Goal: Information Seeking & Learning: Learn about a topic

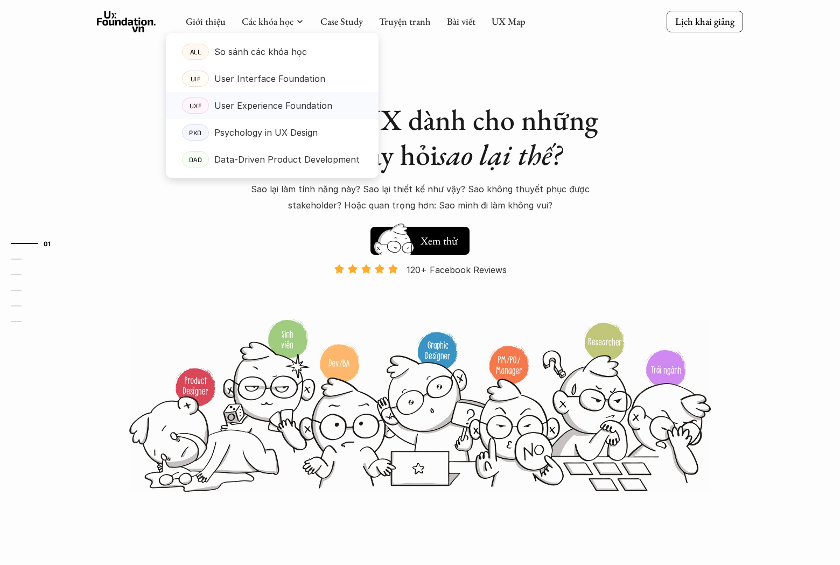
click at [270, 104] on p "User Experience Foundation" at bounding box center [273, 105] width 118 height 16
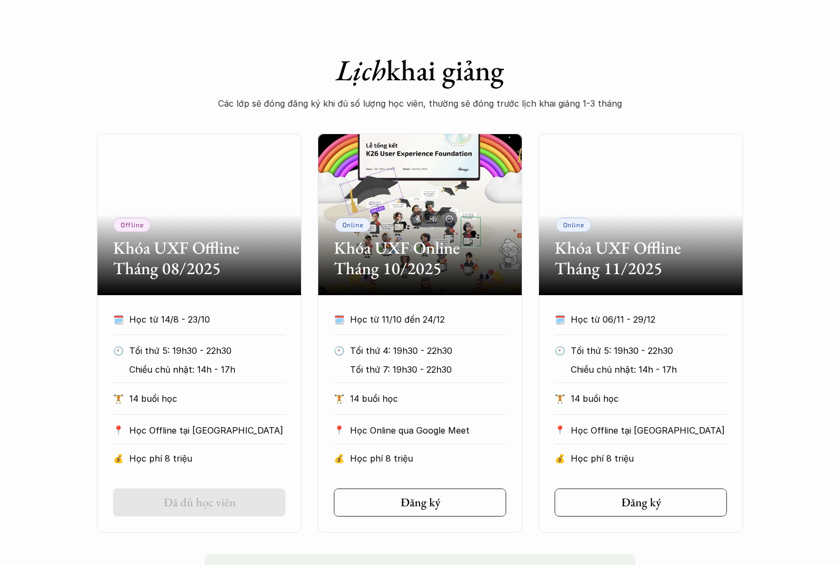
scroll to position [416, 0]
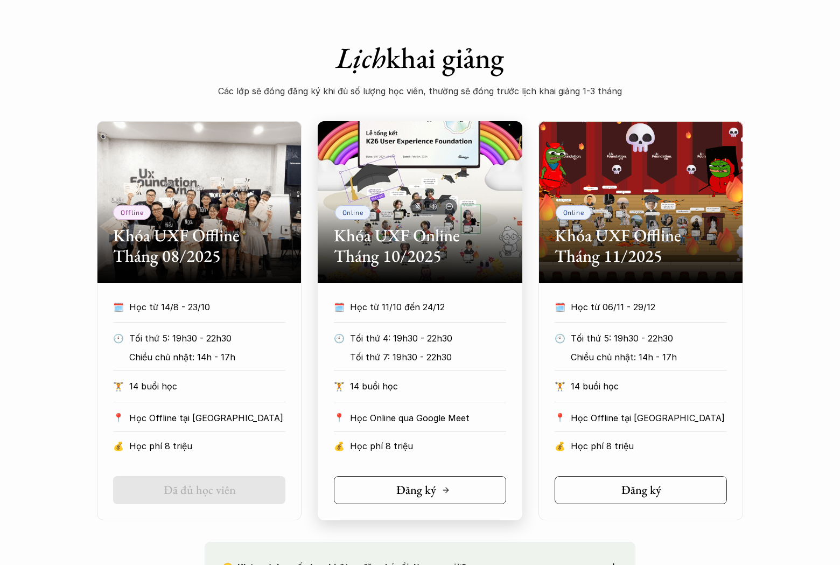
click at [408, 493] on h5 "Đăng ký" at bounding box center [416, 490] width 40 height 14
click at [278, 500] on link "Đã đủ học viên" at bounding box center [199, 490] width 172 height 28
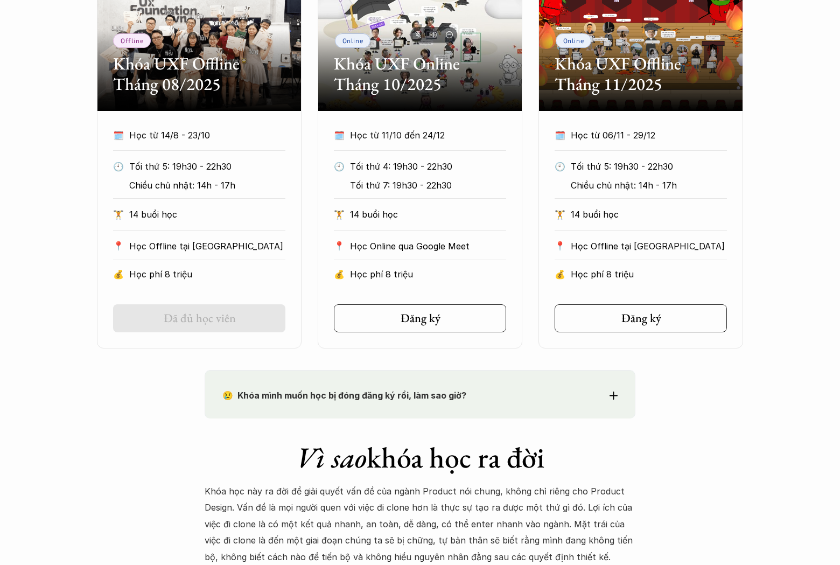
scroll to position [723, 0]
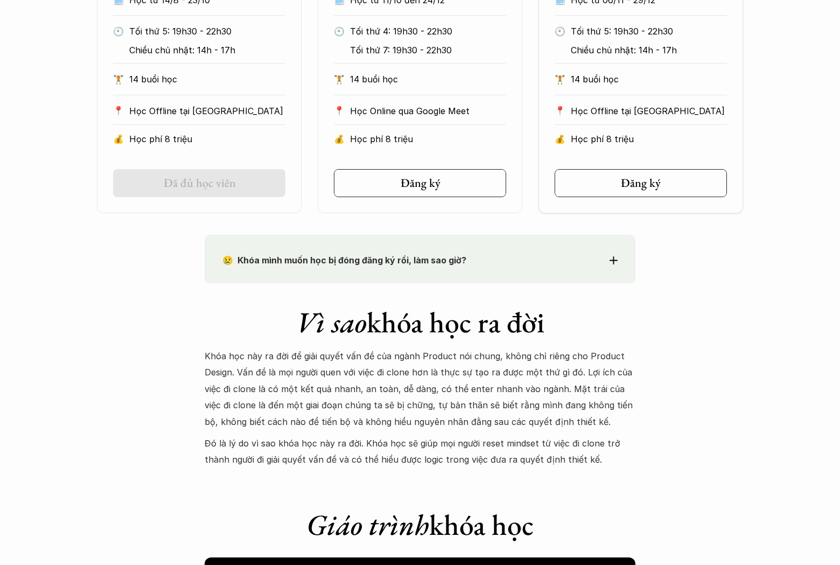
click at [661, 166] on div "🗓️ Học từ 06/11 - 29/12 🕙 Tối thứ 5: 19h30 - 22h30 Chiều chủ nhật: 14h - 17h 🏋️…" at bounding box center [640, 94] width 204 height 205
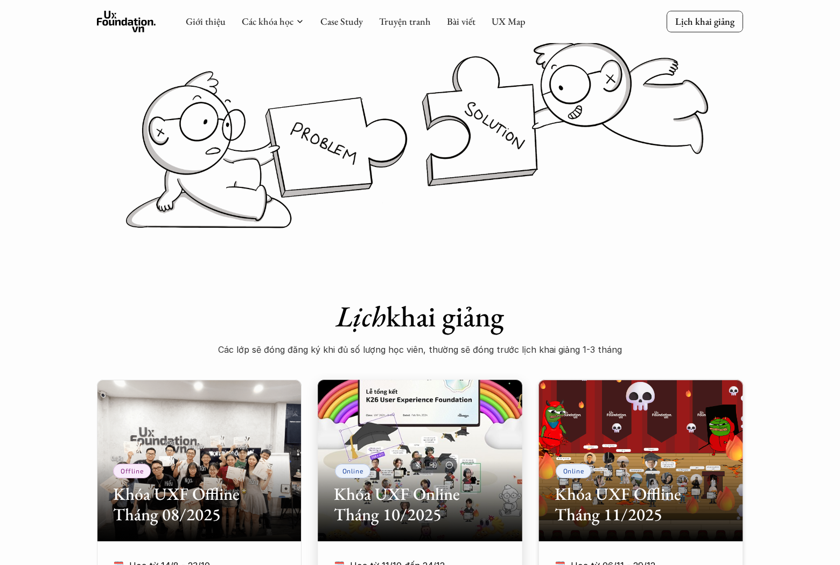
scroll to position [0, 0]
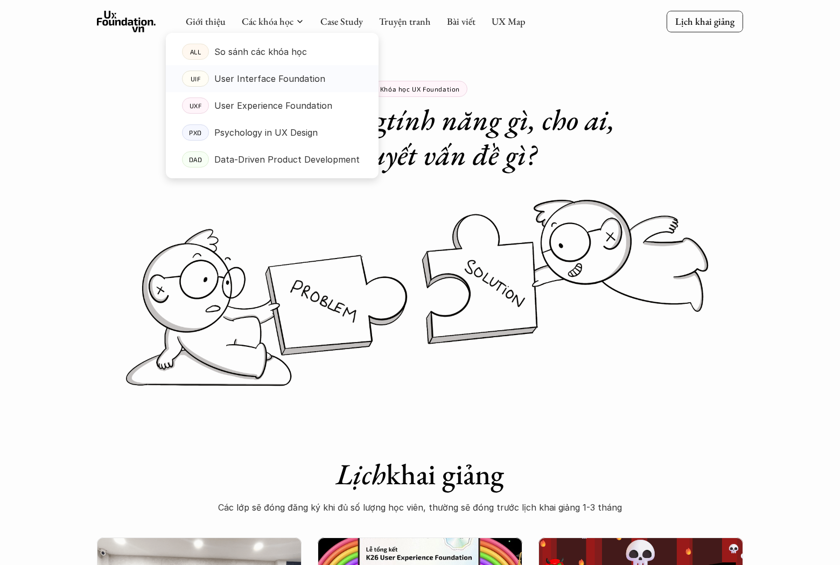
click at [269, 80] on p "User Interface Foundation" at bounding box center [269, 78] width 111 height 16
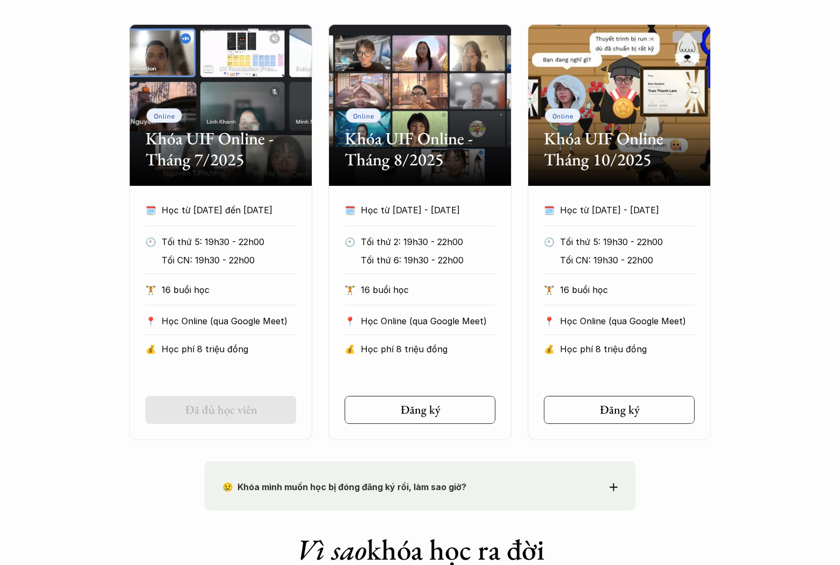
scroll to position [534, 0]
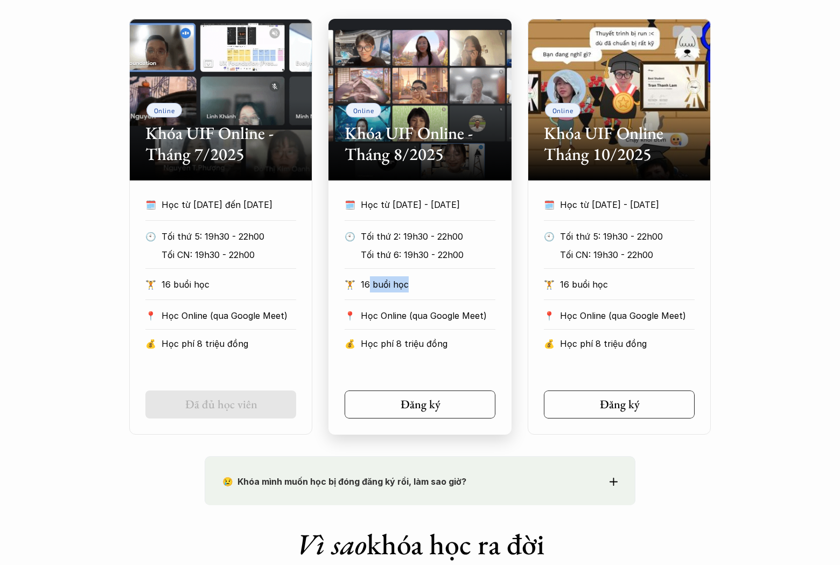
drag, startPoint x: 372, startPoint y: 285, endPoint x: 459, endPoint y: 283, distance: 86.1
click at [453, 281] on p "16 buổi học" at bounding box center [428, 284] width 135 height 16
click at [447, 298] on div "🏋️ 16 buổi học" at bounding box center [419, 288] width 151 height 24
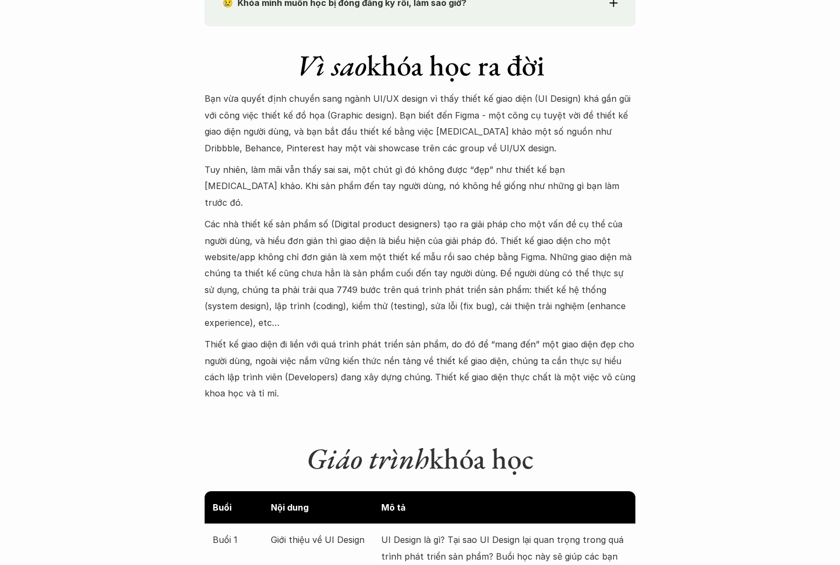
scroll to position [1015, 0]
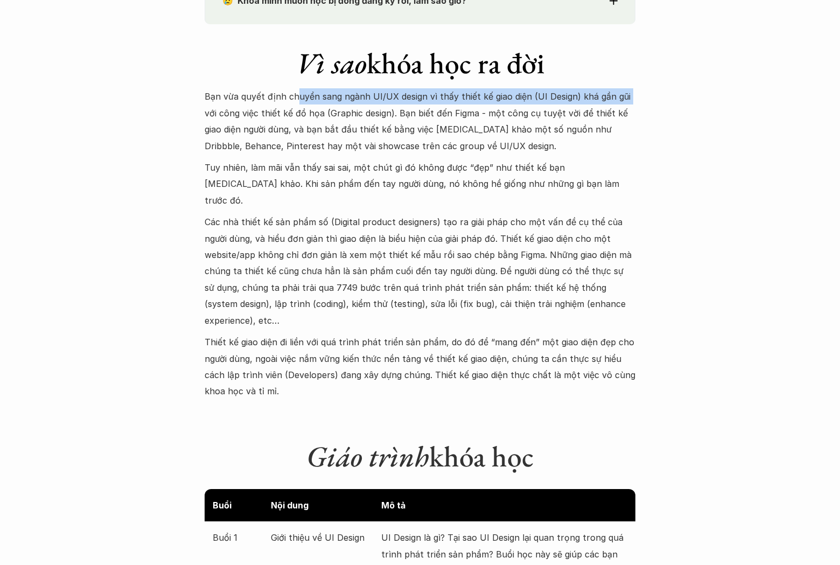
drag, startPoint x: 333, startPoint y: 93, endPoint x: 629, endPoint y: 94, distance: 296.5
click at [629, 94] on p "Bạn vừa quyết định chuyển sang ngành UI/UX design vì thấy thiết kế giao diện (U…" at bounding box center [419, 121] width 431 height 66
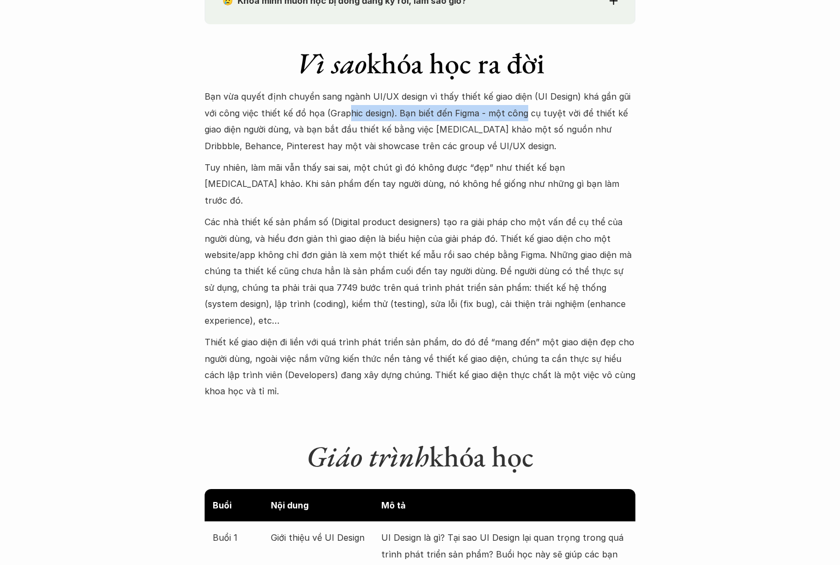
drag, startPoint x: 357, startPoint y: 115, endPoint x: 521, endPoint y: 117, distance: 164.2
click at [521, 117] on p "Bạn vừa quyết định chuyển sang ngành UI/UX design vì thấy thiết kế giao diện (U…" at bounding box center [419, 121] width 431 height 66
drag, startPoint x: 521, startPoint y: 117, endPoint x: 597, endPoint y: 117, distance: 75.9
click at [521, 117] on p "Bạn vừa quyết định chuyển sang ngành UI/UX design vì thấy thiết kế giao diện (U…" at bounding box center [419, 121] width 431 height 66
drag, startPoint x: 597, startPoint y: 117, endPoint x: 618, endPoint y: 118, distance: 21.0
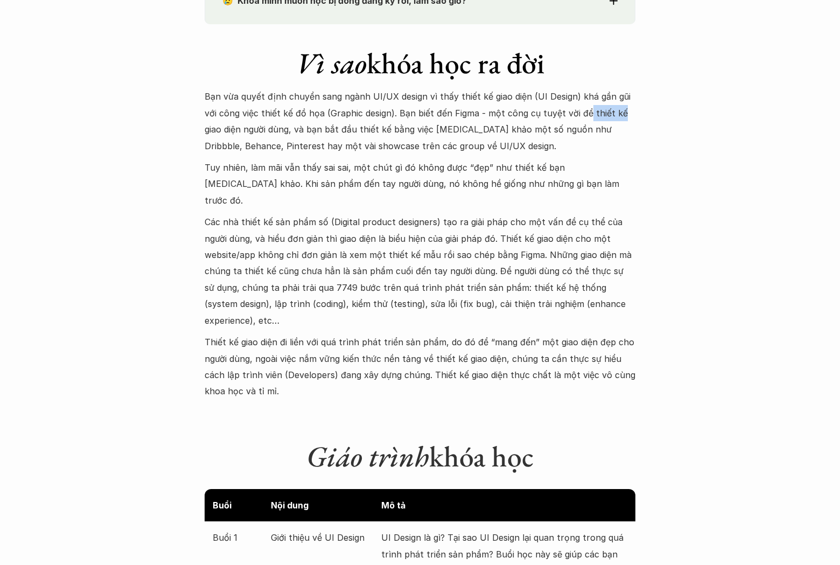
click at [618, 118] on p "Bạn vừa quyết định chuyển sang ngành UI/UX design vì thấy thiết kế giao diện (U…" at bounding box center [419, 121] width 431 height 66
click at [428, 120] on p "Bạn vừa quyết định chuyển sang ngành UI/UX design vì thấy thiết kế giao diện (U…" at bounding box center [419, 121] width 431 height 66
drag, startPoint x: 318, startPoint y: 136, endPoint x: 347, endPoint y: 138, distance: 29.1
click at [332, 137] on p "Bạn vừa quyết định chuyển sang ngành UI/UX design vì thấy thiết kế giao diện (U…" at bounding box center [419, 121] width 431 height 66
drag, startPoint x: 329, startPoint y: 146, endPoint x: 386, endPoint y: 151, distance: 57.2
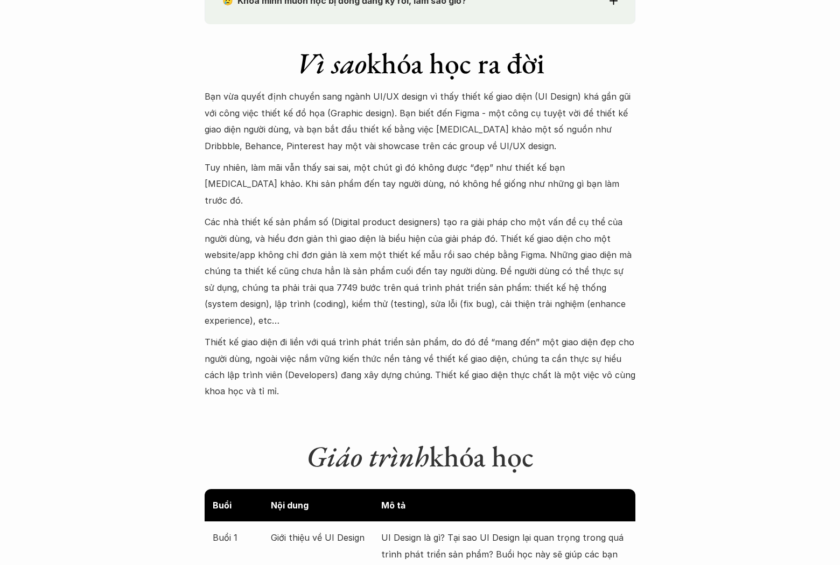
click at [330, 147] on p "Bạn vừa quyết định chuyển sang ngành UI/UX design vì thấy thiết kế giao diện (U…" at bounding box center [419, 121] width 431 height 66
drag, startPoint x: 310, startPoint y: 164, endPoint x: 457, endPoint y: 173, distance: 147.2
click at [457, 173] on p "Tuy nhiên, làm mãi vẫn thấy sai sai, một chút gì đó không được “đẹp” như thiết …" at bounding box center [419, 183] width 431 height 49
drag, startPoint x: 441, startPoint y: 172, endPoint x: 560, endPoint y: 170, distance: 118.4
click at [559, 170] on p "Tuy nhiên, làm mãi vẫn thấy sai sai, một chút gì đó không được “đẹp” như thiết …" at bounding box center [419, 183] width 431 height 49
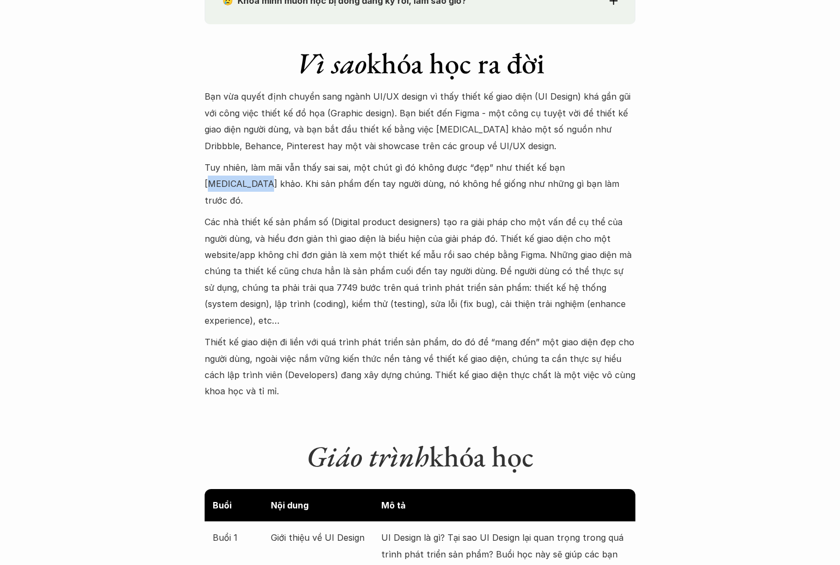
drag, startPoint x: 560, startPoint y: 170, endPoint x: 612, endPoint y: 173, distance: 52.9
click at [612, 173] on p "Tuy nhiên, làm mãi vẫn thấy sai sai, một chút gì đó không được “đẹp” như thiết …" at bounding box center [419, 183] width 431 height 49
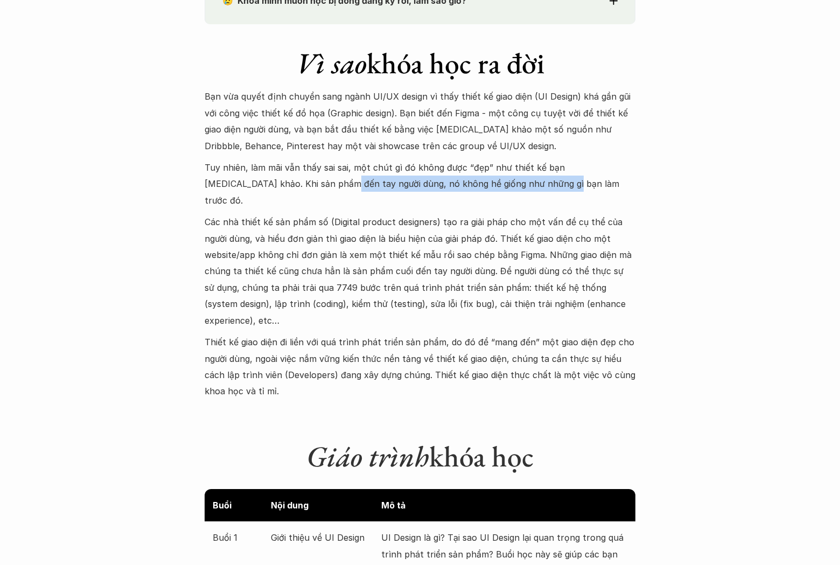
drag, startPoint x: 266, startPoint y: 185, endPoint x: 484, endPoint y: 186, distance: 217.4
click at [484, 186] on p "Tuy nhiên, làm mãi vẫn thấy sai sai, một chút gì đó không được “đẹp” như thiết …" at bounding box center [419, 183] width 431 height 49
drag, startPoint x: 475, startPoint y: 192, endPoint x: 518, endPoint y: 185, distance: 44.1
click at [492, 191] on p "Tuy nhiên, làm mãi vẫn thấy sai sai, một chút gì đó không được “đẹp” như thiết …" at bounding box center [419, 183] width 431 height 49
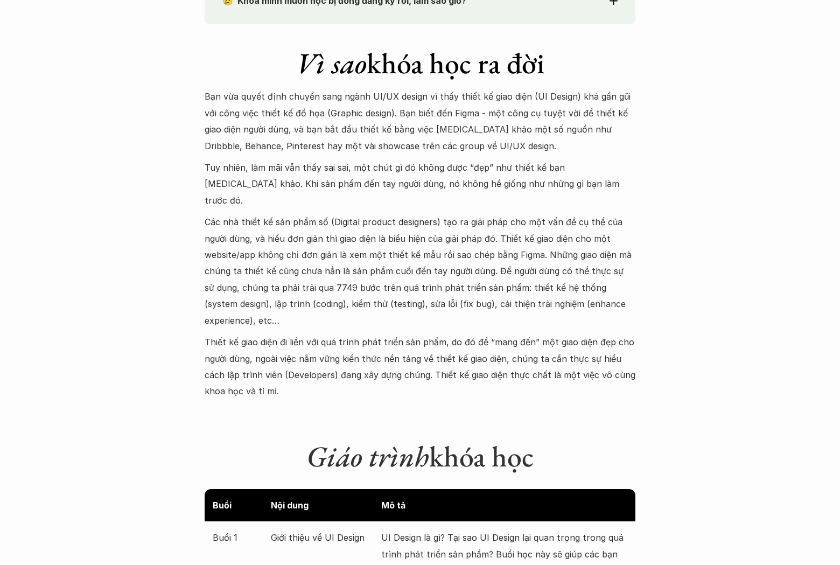
click at [518, 185] on p "Tuy nhiên, làm mãi vẫn thấy sai sai, một chút gì đó không được “đẹp” như thiết …" at bounding box center [419, 183] width 431 height 49
click at [519, 183] on p "Tuy nhiên, làm mãi vẫn thấy sai sai, một chút gì đó không được “đẹp” như thiết …" at bounding box center [419, 183] width 431 height 49
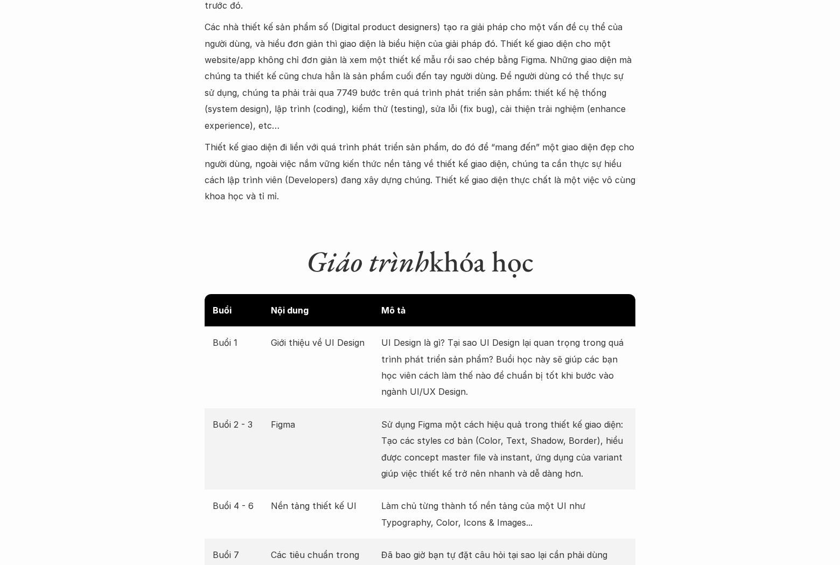
scroll to position [1226, 0]
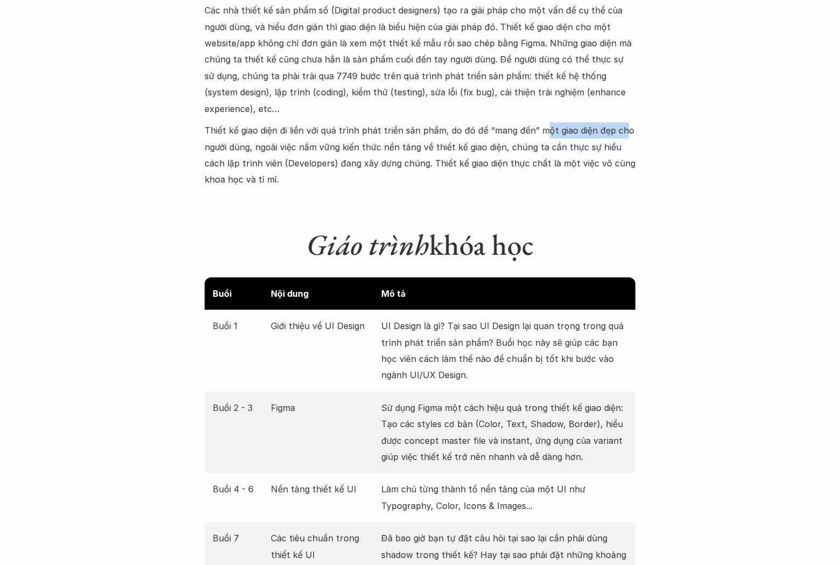
drag, startPoint x: 544, startPoint y: 112, endPoint x: 595, endPoint y: 123, distance: 51.7
click at [621, 122] on p "Thiết kế giao diện đi liền với quá trình phát triển sản phẩm, do đó để “mang đế…" at bounding box center [419, 155] width 431 height 66
drag, startPoint x: 448, startPoint y: 125, endPoint x: 357, endPoint y: 131, distance: 91.7
click at [447, 125] on p "Thiết kế giao diện đi liền với quá trình phát triển sản phẩm, do đó để “mang đế…" at bounding box center [419, 155] width 431 height 66
drag, startPoint x: 400, startPoint y: 129, endPoint x: 497, endPoint y: 126, distance: 96.4
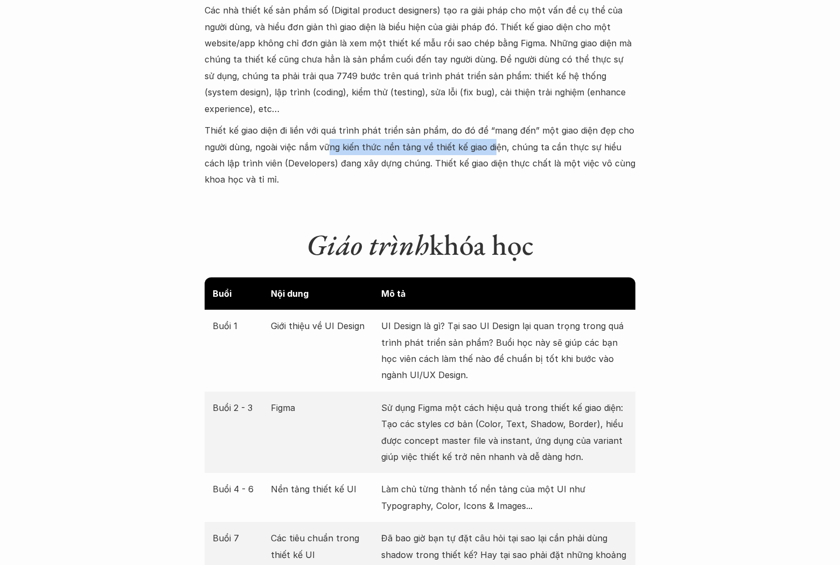
click at [493, 128] on p "Thiết kế giao diện đi liền với quá trình phát triển sản phẩm, do đó để “mang đế…" at bounding box center [419, 155] width 431 height 66
click at [497, 126] on p "Thiết kế giao diện đi liền với quá trình phát triển sản phẩm, do đó để “mang đế…" at bounding box center [419, 155] width 431 height 66
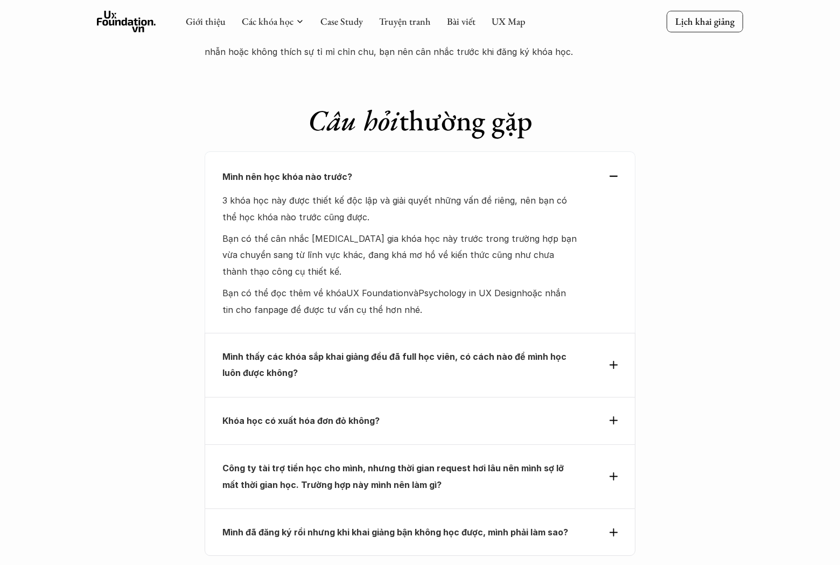
scroll to position [3311, 0]
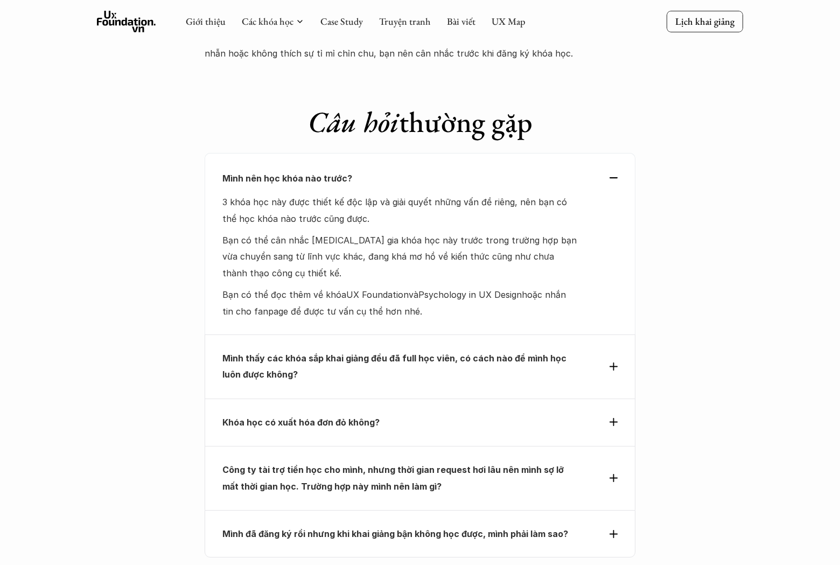
click at [256, 352] on strong "Mình thấy các khóa sắp khai giảng đều đã full học viên, có cách nào để mình học…" at bounding box center [395, 365] width 346 height 27
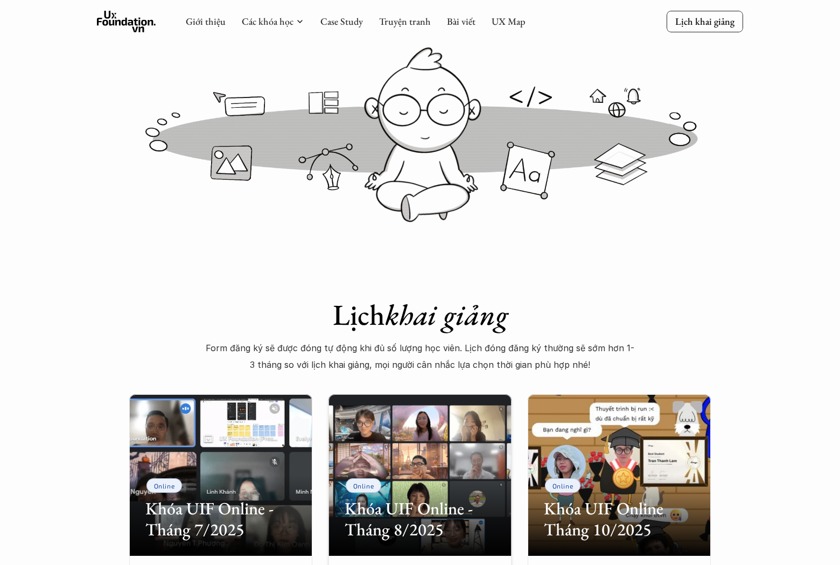
scroll to position [0, 0]
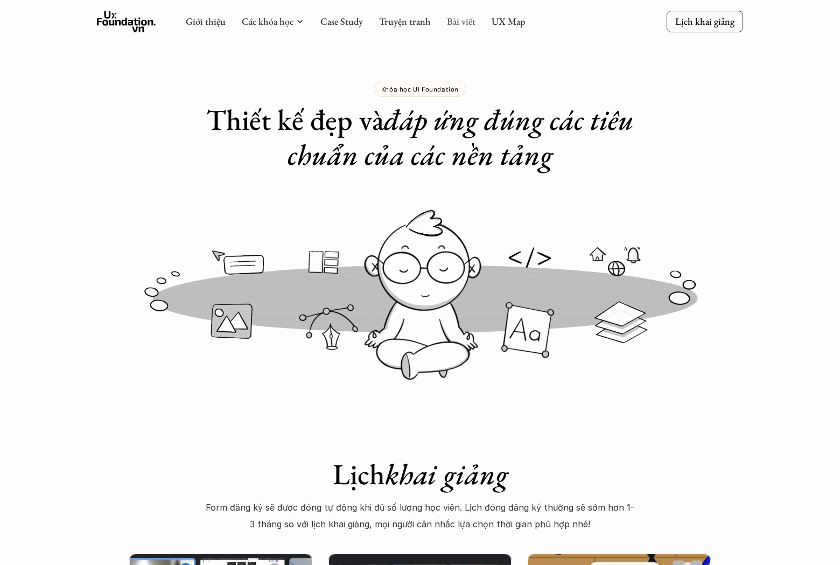
click at [449, 19] on link "Bài viết" at bounding box center [461, 21] width 29 height 12
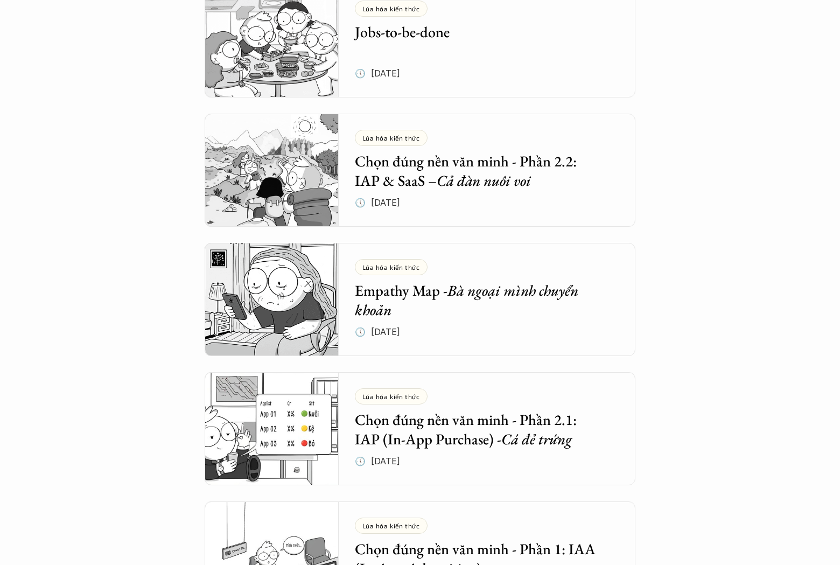
scroll to position [647, 0]
click at [409, 175] on h5 "Chọn đúng nền văn minh - Phần 2.2: IAP & SaaS – Cả đàn nuôi voi" at bounding box center [479, 171] width 249 height 39
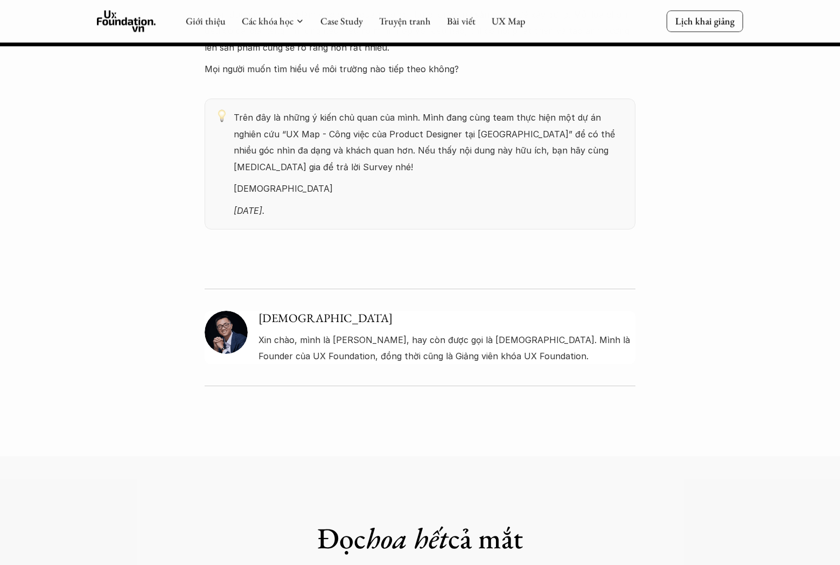
scroll to position [3486, 0]
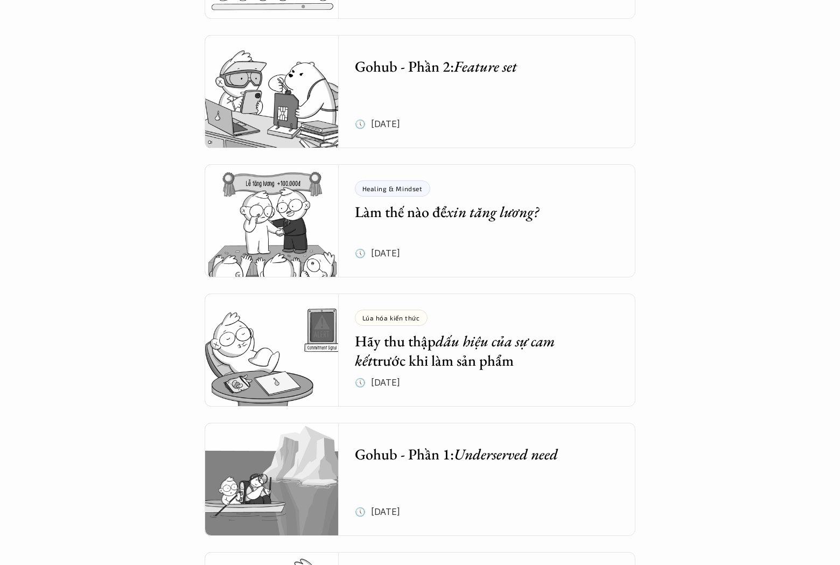
scroll to position [2150, 0]
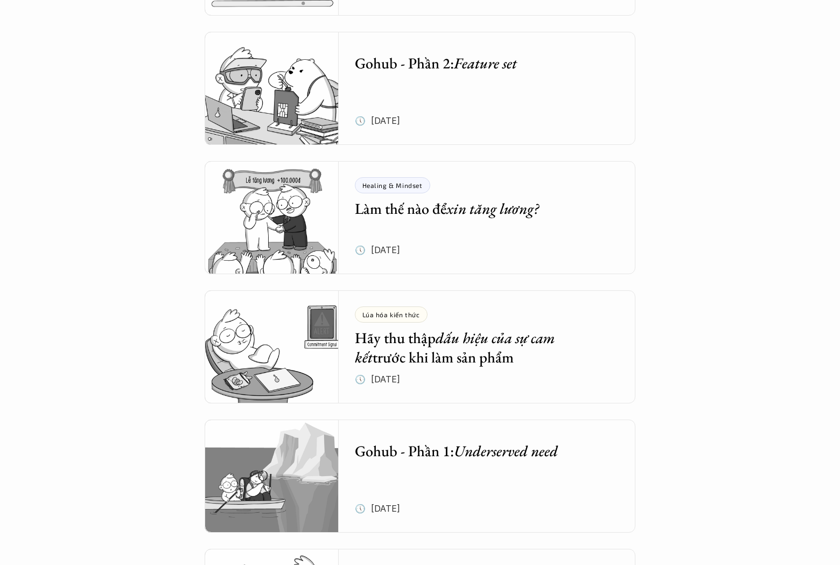
click at [480, 453] on em "Underserved need" at bounding box center [506, 450] width 104 height 19
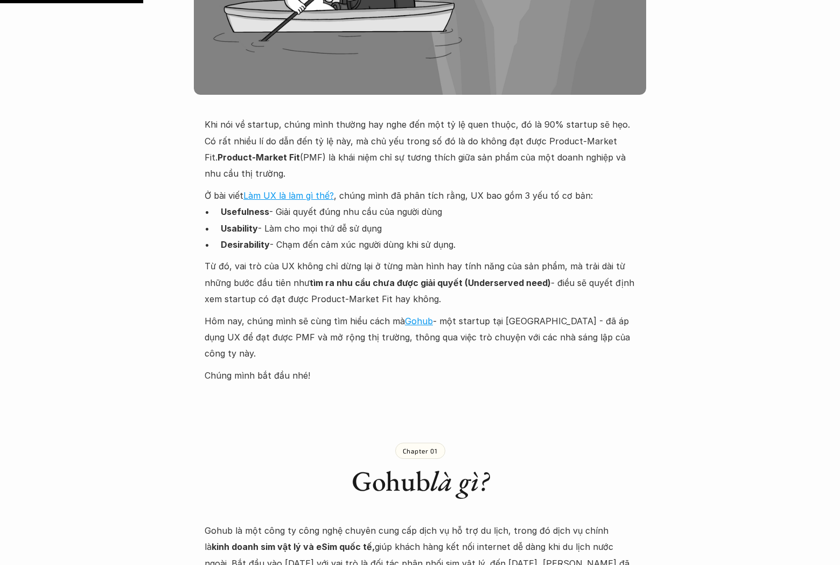
scroll to position [402, 0]
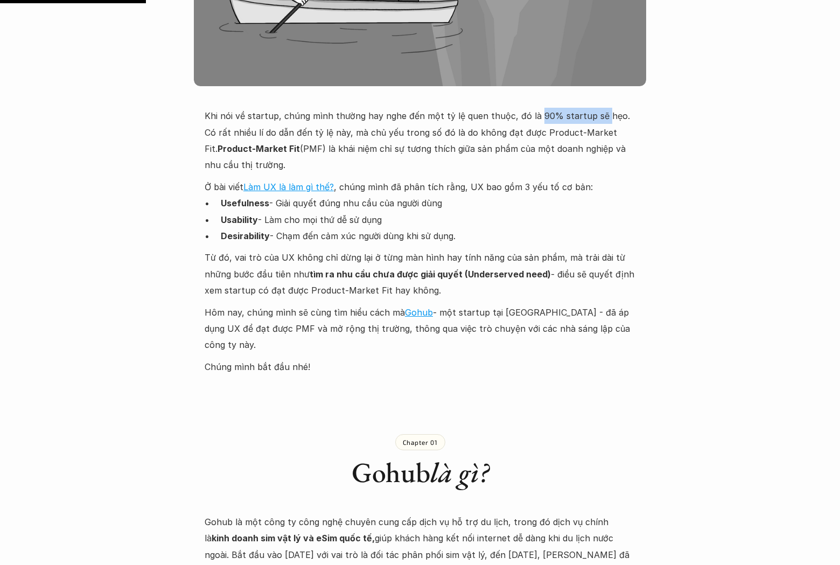
drag, startPoint x: 567, startPoint y: 117, endPoint x: 609, endPoint y: 116, distance: 42.0
click at [603, 116] on p "Khi nói về startup, chúng mình thường hay nghe đến một tỷ lệ quen thuộc, đó là …" at bounding box center [419, 141] width 431 height 66
click at [609, 116] on p "Khi nói về startup, chúng mình thường hay nghe đến một tỷ lệ quen thuộc, đó là …" at bounding box center [419, 141] width 431 height 66
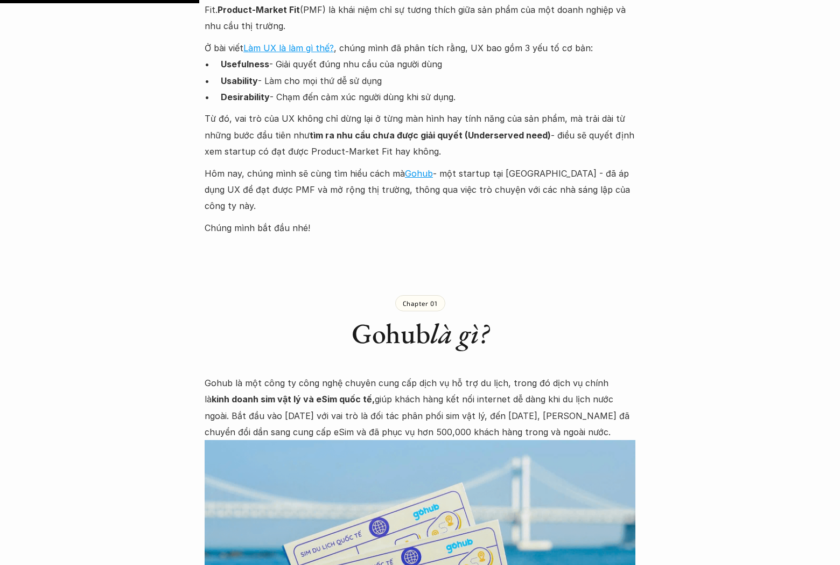
scroll to position [547, 0]
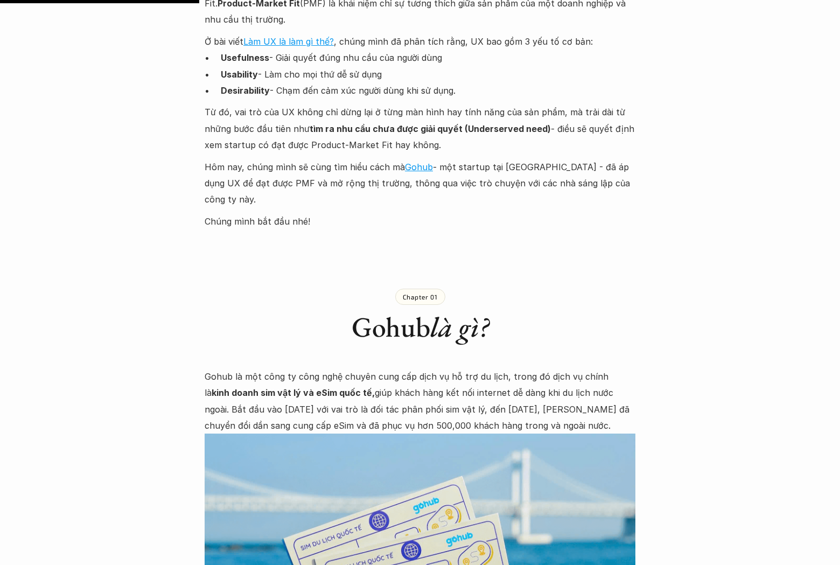
drag, startPoint x: 518, startPoint y: 112, endPoint x: 538, endPoint y: 112, distance: 20.5
click at [523, 112] on p "Từ đó, vai trò của UX không chỉ dừng lại ở từng màn hình hay tính năng của sản …" at bounding box center [419, 128] width 431 height 49
click at [539, 112] on p "Từ đó, vai trò của UX không chỉ dừng lại ở từng màn hình hay tính năng của sản …" at bounding box center [419, 128] width 431 height 49
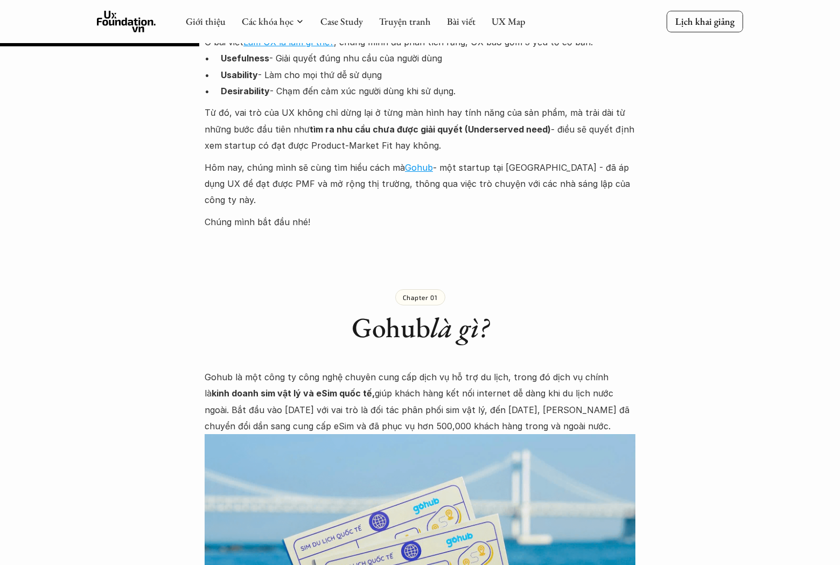
scroll to position [545, 0]
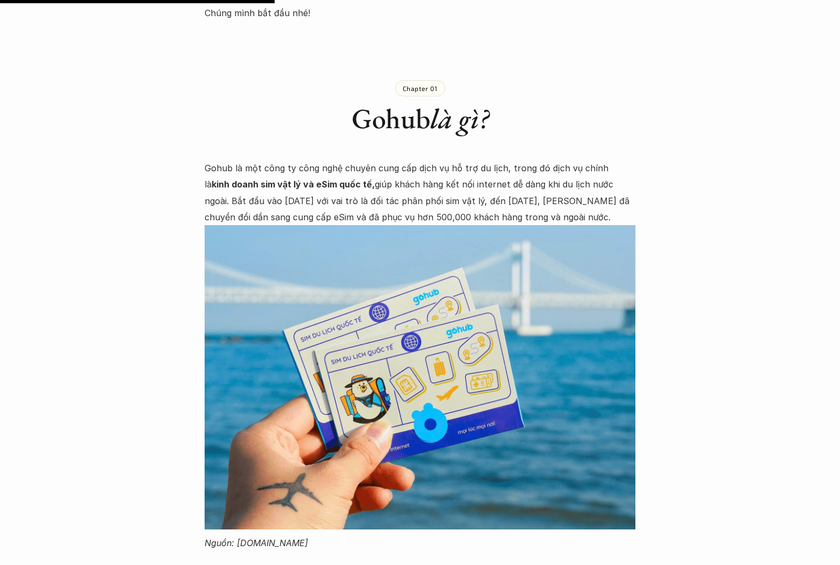
click at [270, 243] on img at bounding box center [419, 377] width 431 height 304
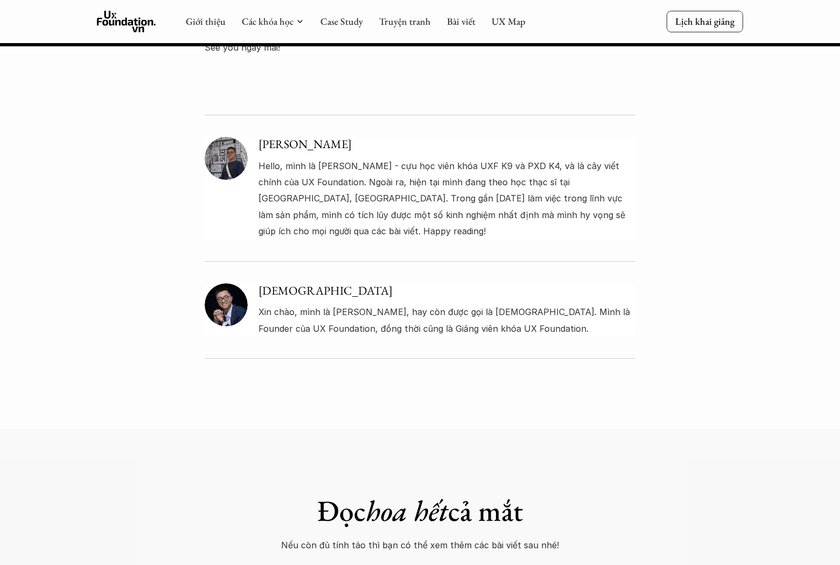
scroll to position [2548, 0]
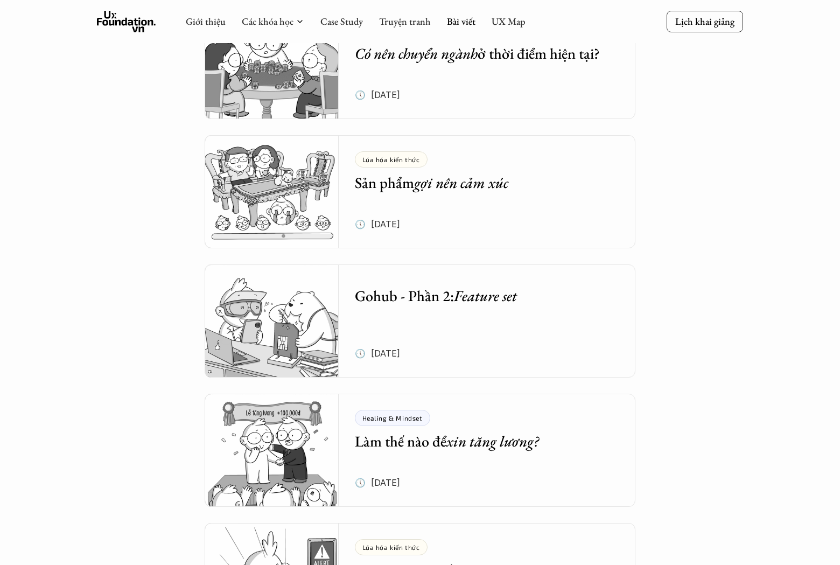
scroll to position [1907, 0]
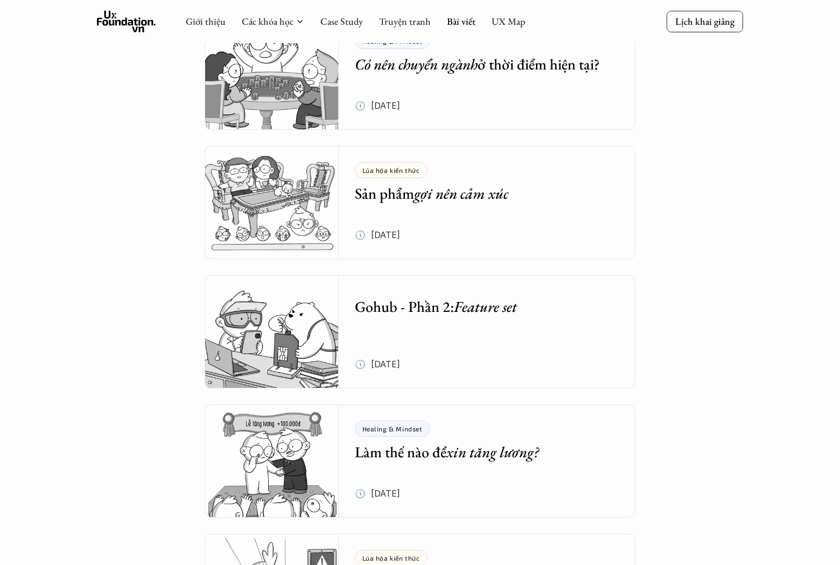
click at [469, 329] on div "Gohub - Phần 2: Feature set 🕔 [DATE]" at bounding box center [495, 331] width 281 height 113
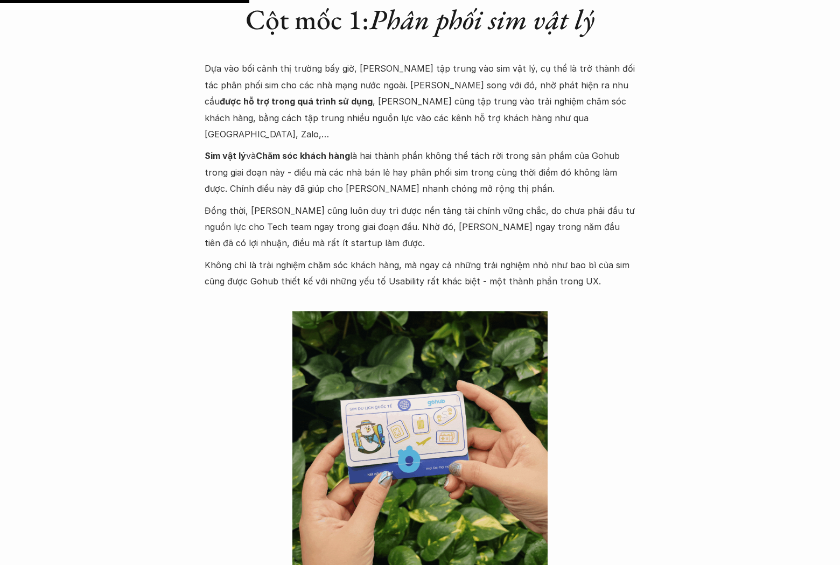
scroll to position [967, 0]
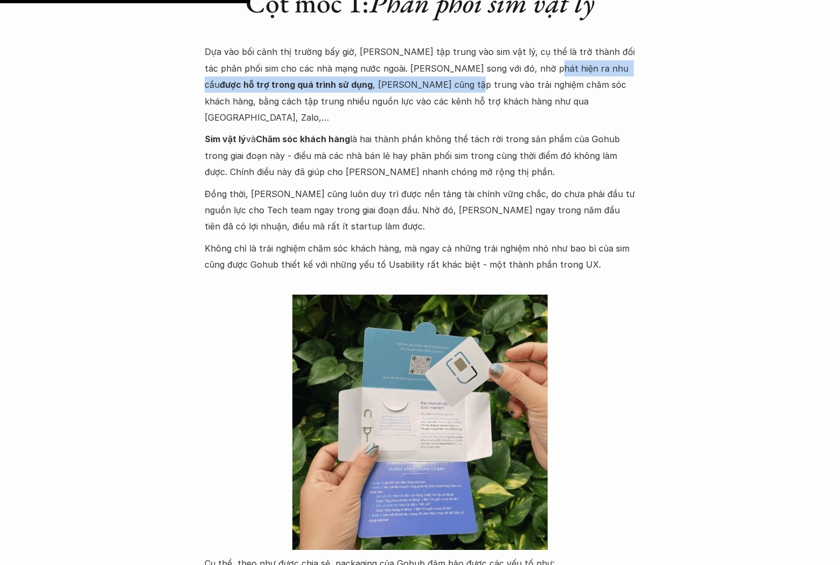
drag, startPoint x: 470, startPoint y: 73, endPoint x: 527, endPoint y: 77, distance: 56.7
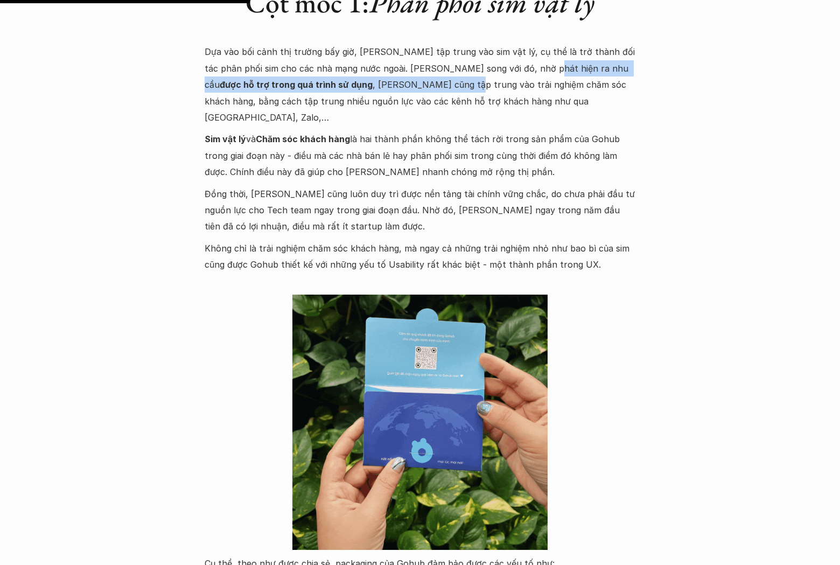
click at [527, 77] on p "Dựa vào bối cảnh thị trường bấy giờ, [PERSON_NAME] tập trung vào sim vật lý, cụ…" at bounding box center [419, 85] width 431 height 82
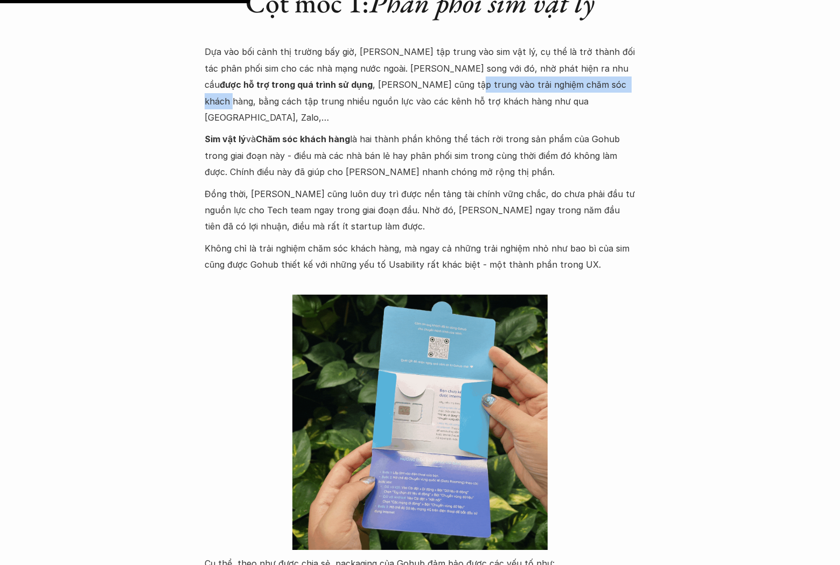
click at [526, 81] on p "Dựa vào bối cảnh thị trường bấy giờ, [PERSON_NAME] tập trung vào sim vật lý, cụ…" at bounding box center [419, 85] width 431 height 82
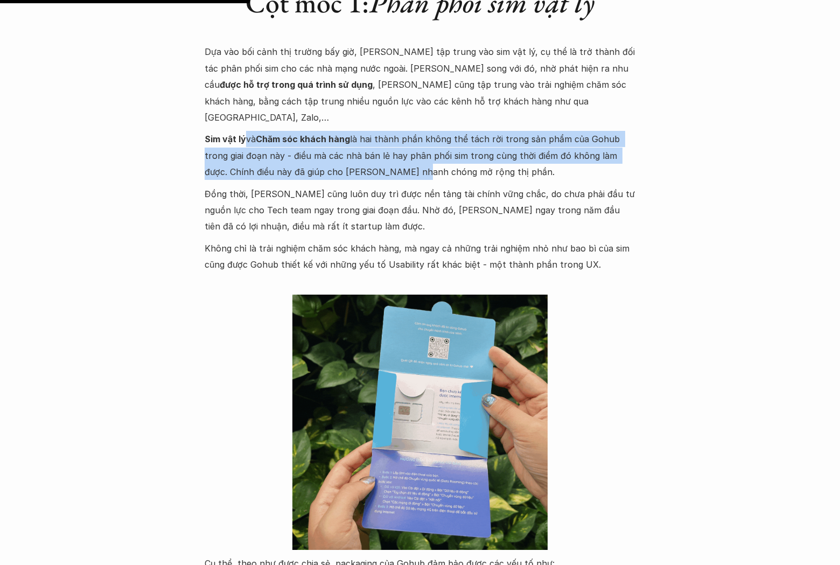
drag, startPoint x: 244, startPoint y: 124, endPoint x: 390, endPoint y: 153, distance: 148.3
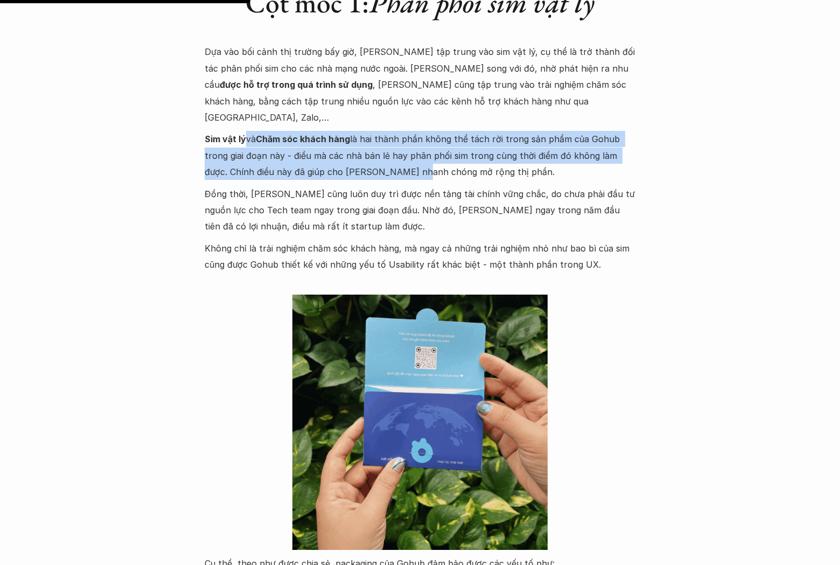
click at [390, 153] on p "Sim vật lý và Chăm sóc khách hàng là hai thành phần không thể tách rời trong sả…" at bounding box center [419, 155] width 431 height 49
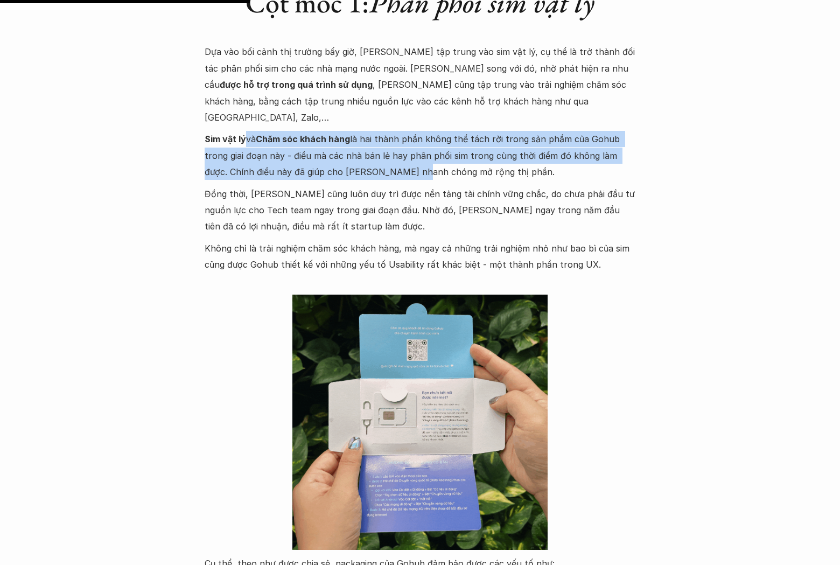
click at [390, 153] on p "Sim vật lý và Chăm sóc khách hàng là hai thành phần không thể tách rời trong sả…" at bounding box center [419, 155] width 431 height 49
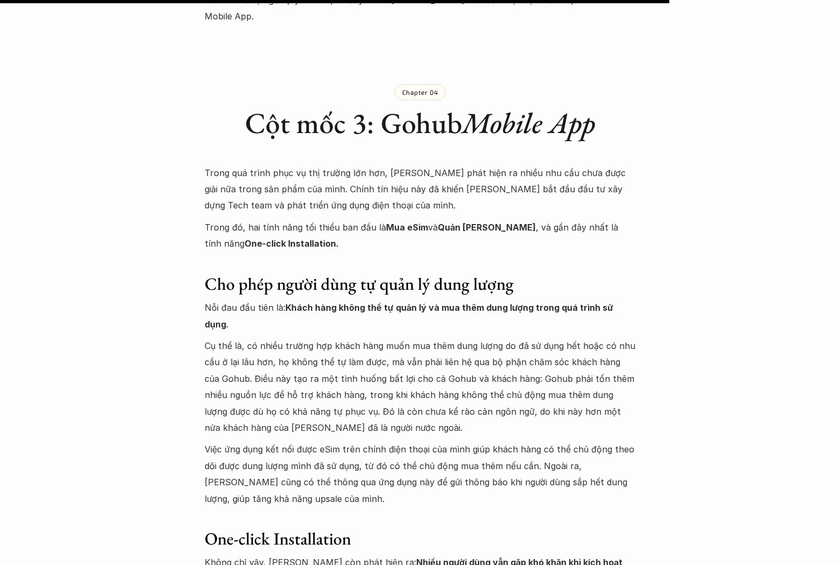
scroll to position [2587, 0]
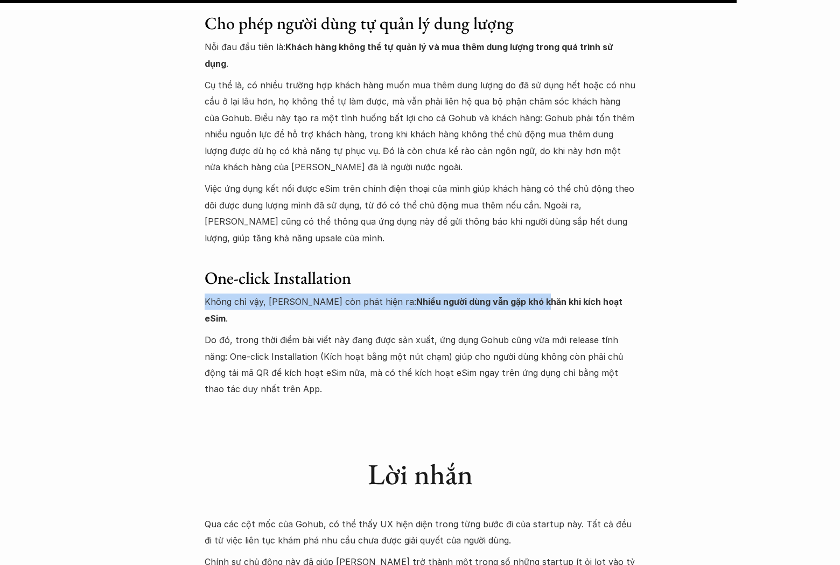
drag, startPoint x: 493, startPoint y: 242, endPoint x: 609, endPoint y: 248, distance: 115.3
click at [577, 248] on div "Trong quá trình phục vụ thị trường lớn hơn, [PERSON_NAME] phát hiện ra nhiều nh…" at bounding box center [419, 150] width 431 height 493
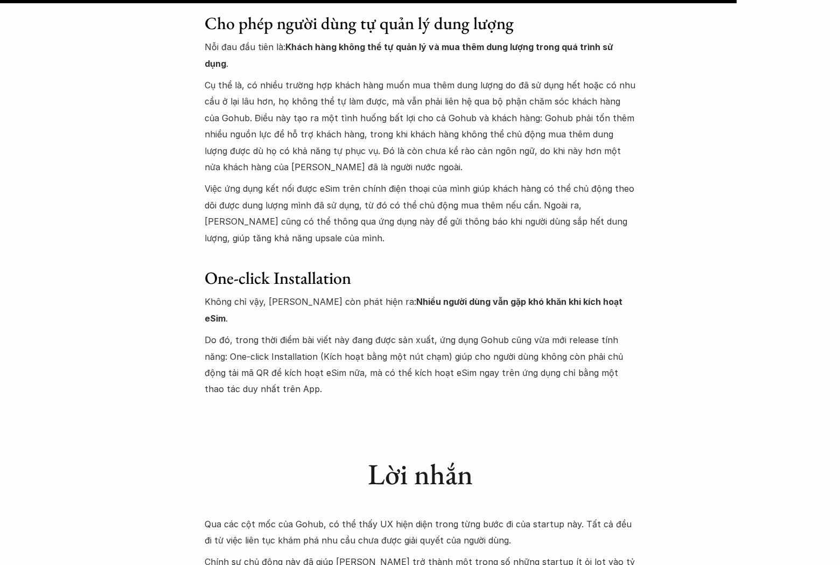
click at [616, 293] on p "Không chỉ vậy, [PERSON_NAME] còn phát hiện ra: Nhiều người dùng vẫn gặp khó khă…" at bounding box center [419, 309] width 431 height 33
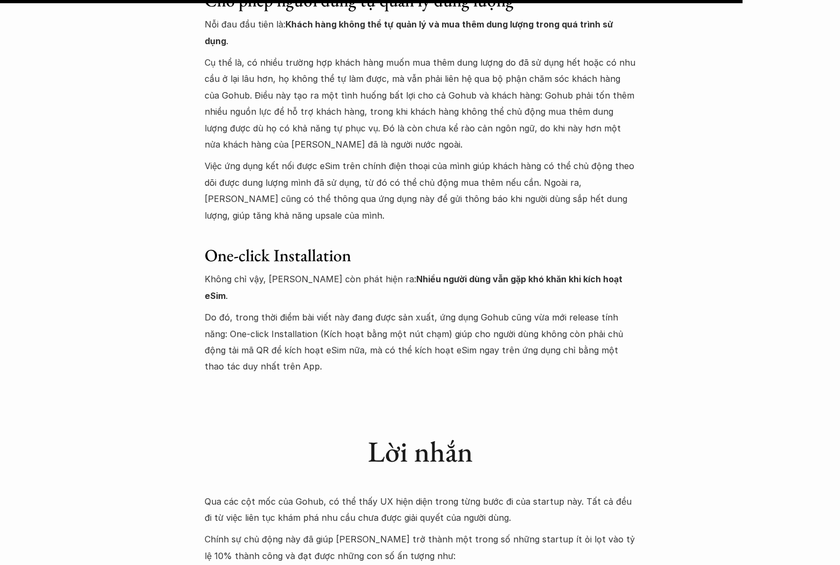
scroll to position [2869, 0]
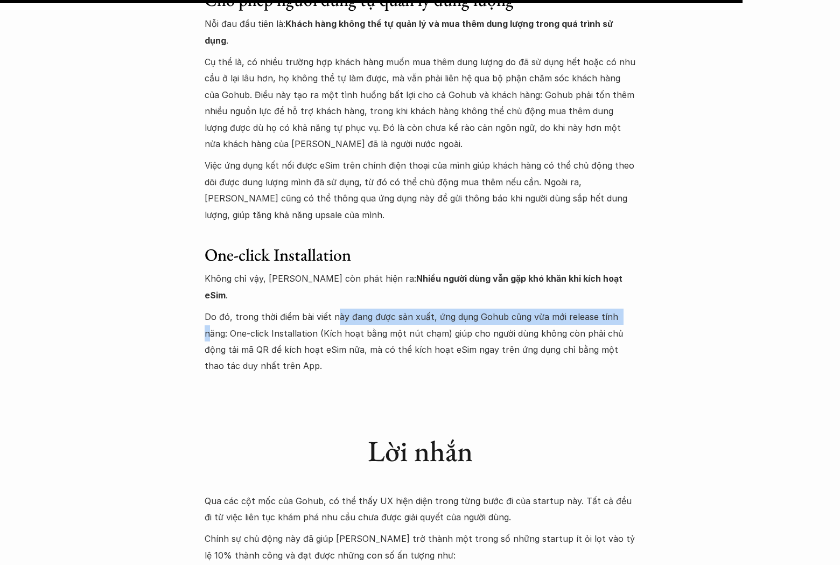
drag, startPoint x: 370, startPoint y: 245, endPoint x: 617, endPoint y: 250, distance: 247.1
click at [617, 308] on p "Do đó, trong thời điểm bài viết này đang được sản xuất, ứng dụng Gohub cũng vừa…" at bounding box center [419, 341] width 431 height 66
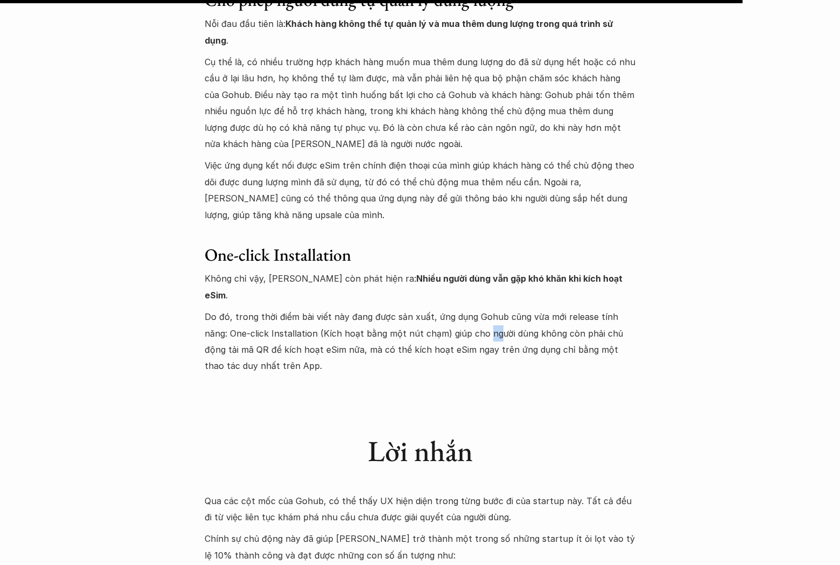
drag, startPoint x: 470, startPoint y: 263, endPoint x: 340, endPoint y: 273, distance: 130.7
click at [416, 308] on p "Do đó, trong thời điểm bài viết này đang được sản xuất, ứng dụng Gohub cũng vừa…" at bounding box center [419, 341] width 431 height 66
drag, startPoint x: 294, startPoint y: 270, endPoint x: 420, endPoint y: 268, distance: 126.5
click at [417, 308] on p "Do đó, trong thời điểm bài viết này đang được sản xuất, ứng dụng Gohub cũng vừa…" at bounding box center [419, 341] width 431 height 66
drag, startPoint x: 421, startPoint y: 268, endPoint x: 517, endPoint y: 266, distance: 96.3
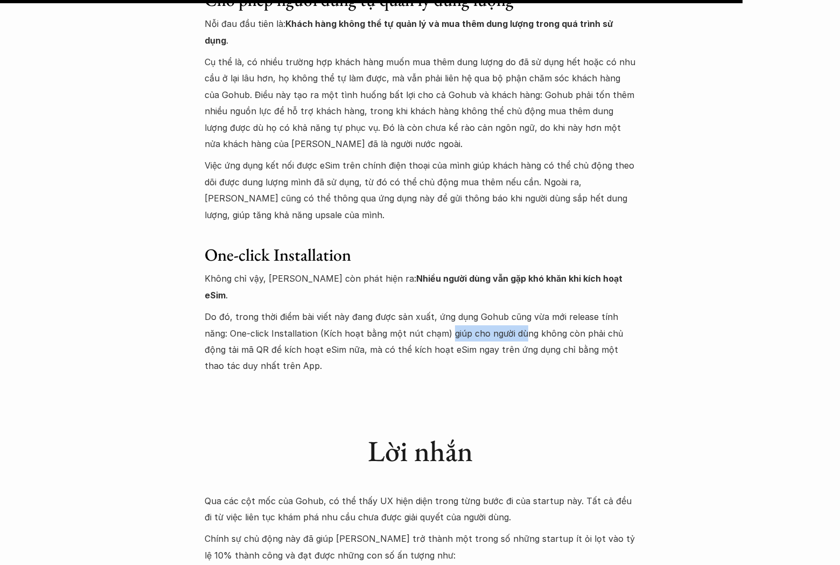
click at [513, 308] on p "Do đó, trong thời điểm bài viết này đang được sản xuất, ứng dụng Gohub cũng vừa…" at bounding box center [419, 341] width 431 height 66
drag, startPoint x: 517, startPoint y: 266, endPoint x: 624, endPoint y: 265, distance: 106.6
click at [608, 308] on p "Do đó, trong thời điểm bài viết này đang được sản xuất, ứng dụng Gohub cũng vừa…" at bounding box center [419, 341] width 431 height 66
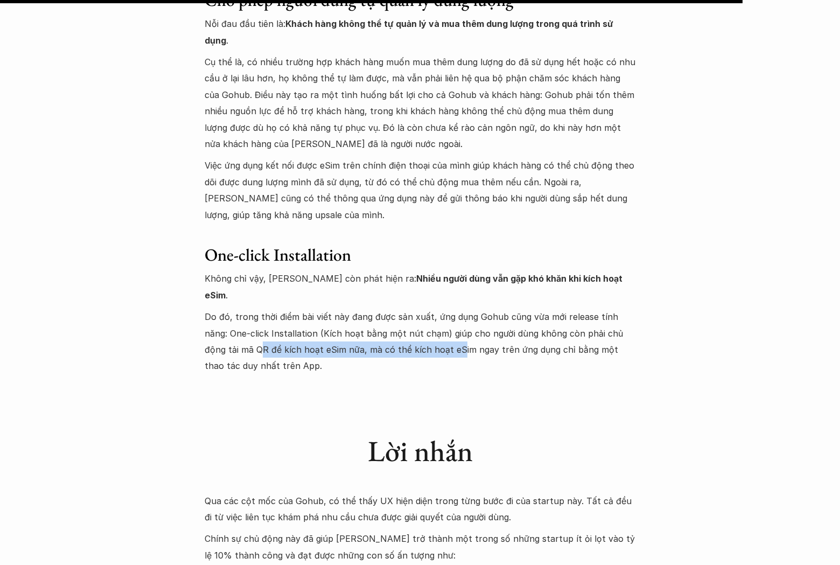
drag, startPoint x: 225, startPoint y: 283, endPoint x: 426, endPoint y: 286, distance: 201.3
click at [426, 308] on p "Do đó, trong thời điểm bài viết này đang được sản xuất, ứng dụng Gohub cũng vừa…" at bounding box center [419, 341] width 431 height 66
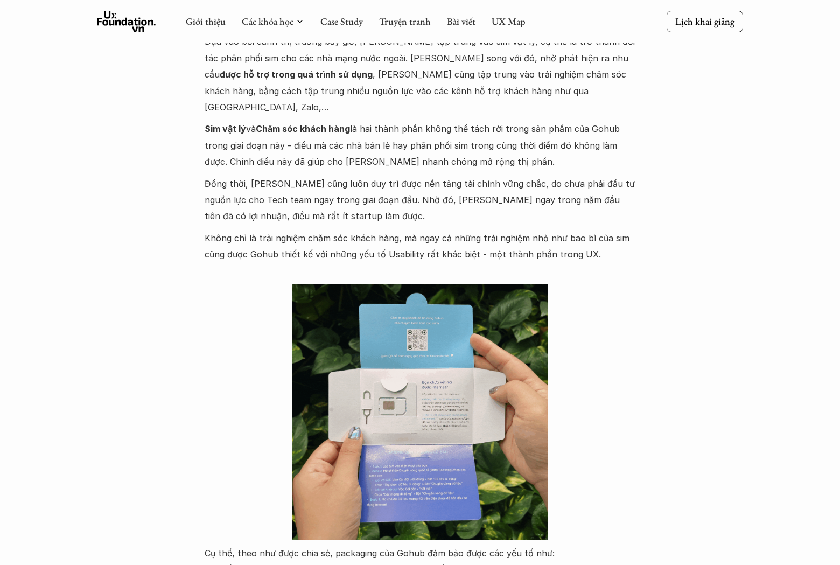
scroll to position [0, 0]
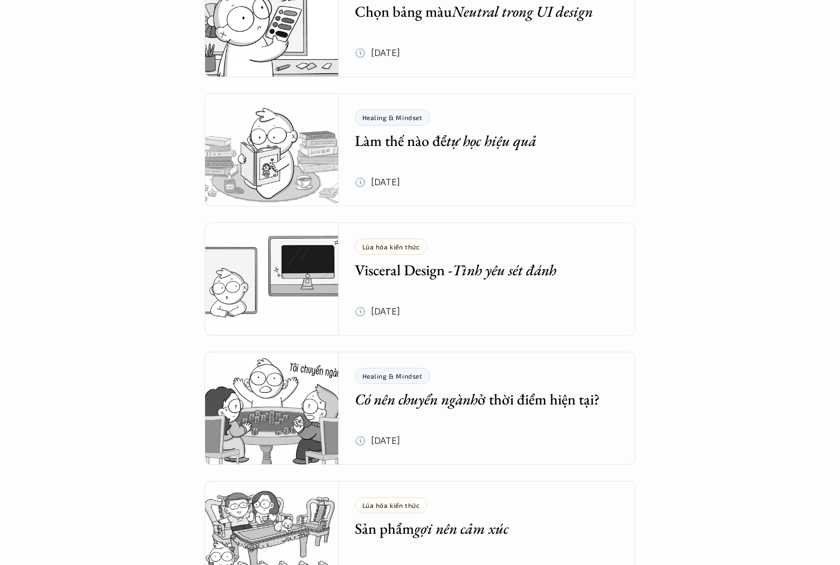
scroll to position [1602, 0]
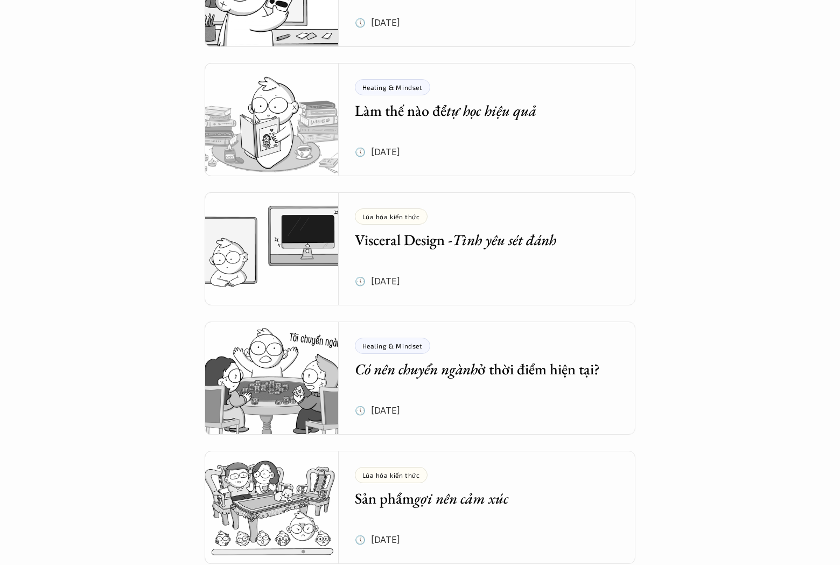
click at [427, 284] on div "Lúa hóa kiến thức Visceral Design - Tình yêu sét đánh 🕔 [DATE]" at bounding box center [495, 248] width 281 height 113
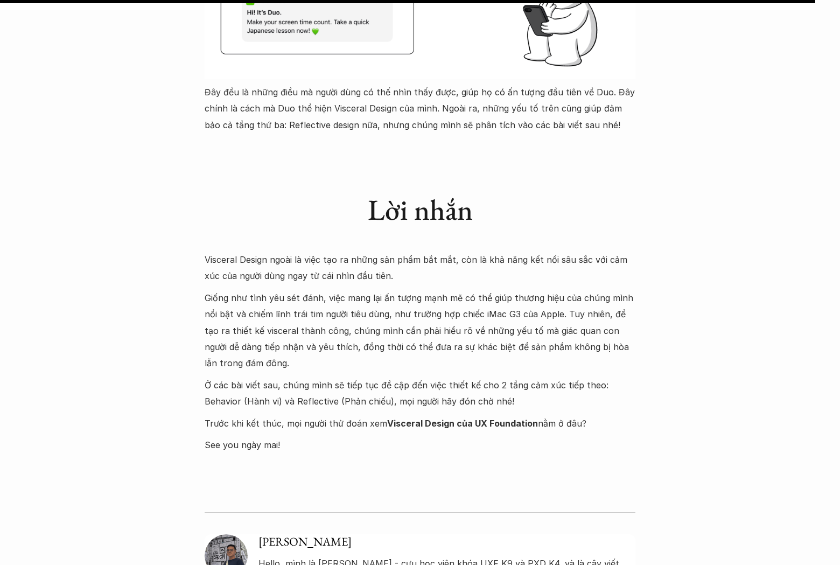
scroll to position [4605, 0]
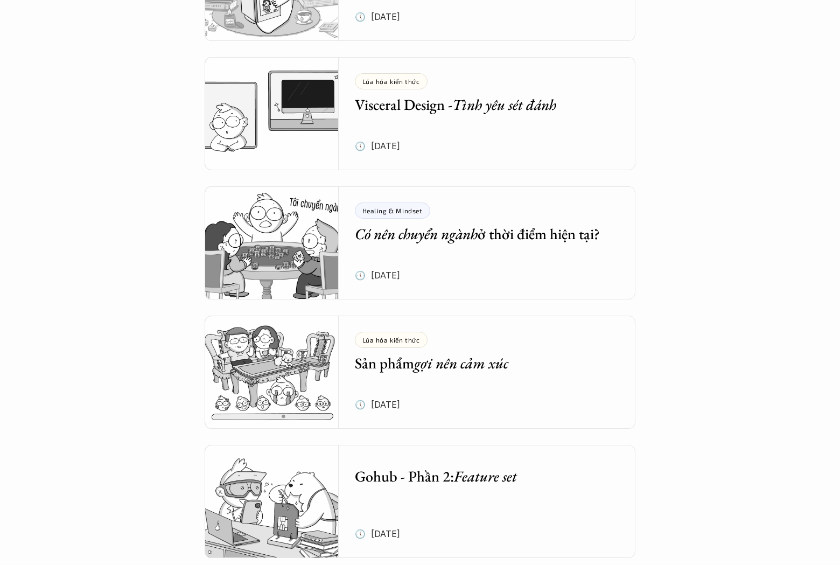
scroll to position [1744, 0]
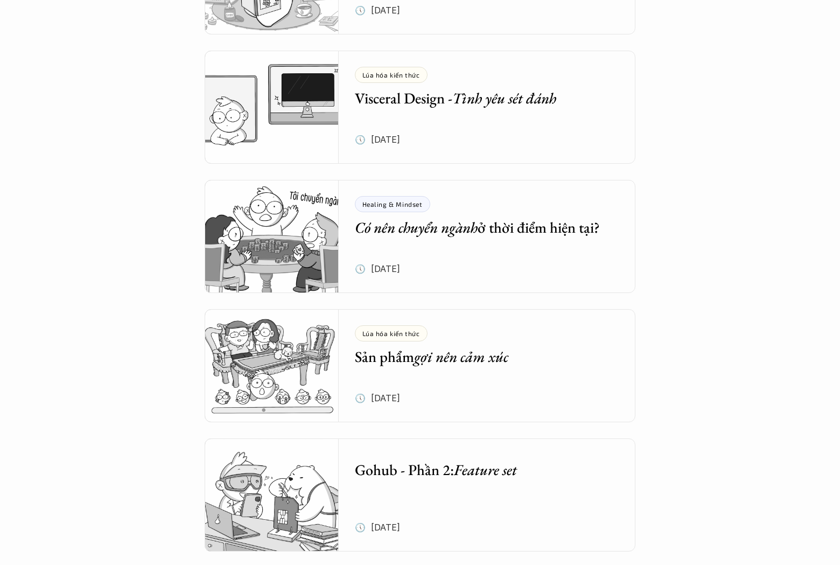
click at [456, 263] on div "Healing & Mindset Có nên chuyển ngành ở thời điểm hiện tại? 🕔 [DATE]" at bounding box center [495, 236] width 281 height 113
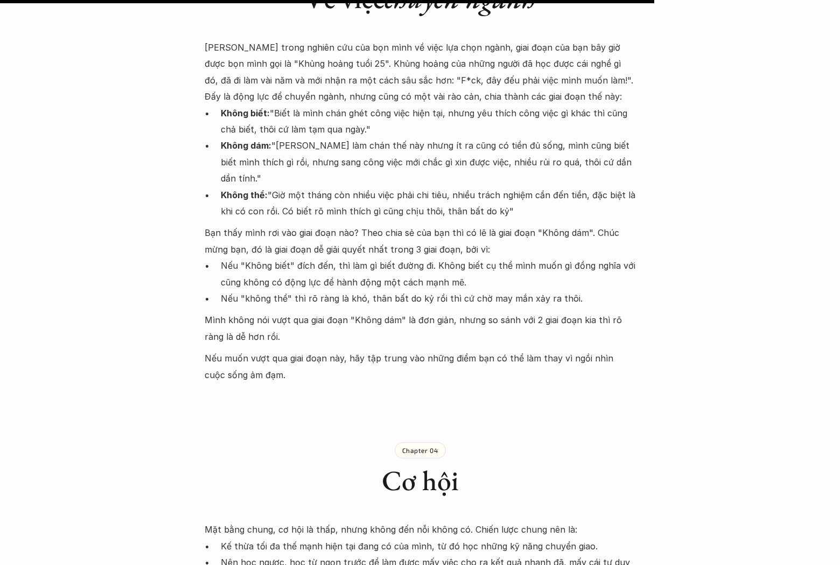
scroll to position [2207, 0]
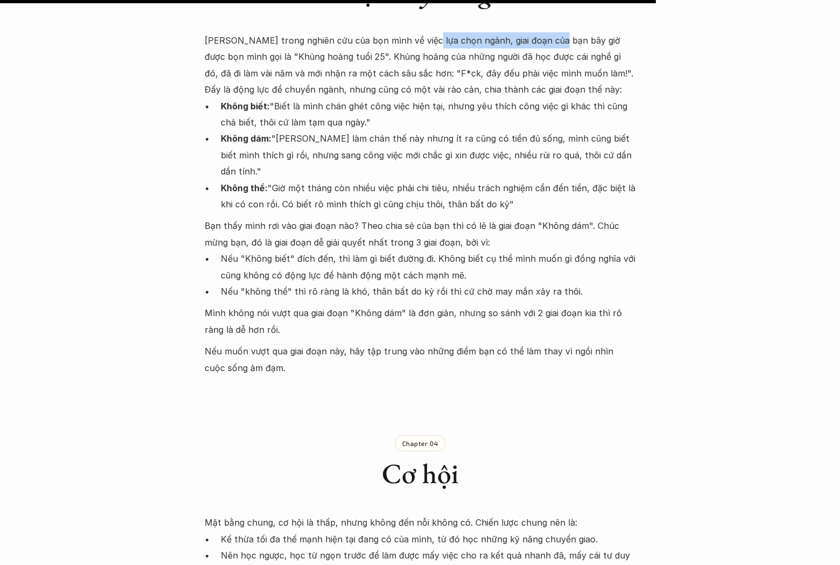
drag, startPoint x: 421, startPoint y: 26, endPoint x: 547, endPoint y: 25, distance: 125.9
click at [547, 32] on p "[PERSON_NAME] trong nghiên cứu của bọn mình về việc lựa chọn ngành, giai đoạn c…" at bounding box center [419, 65] width 431 height 66
drag, startPoint x: 547, startPoint y: 25, endPoint x: 499, endPoint y: 28, distance: 47.5
click at [545, 32] on p "[PERSON_NAME] trong nghiên cứu của bọn mình về việc lựa chọn ngành, giai đoạn c…" at bounding box center [419, 65] width 431 height 66
click at [320, 42] on p "[PERSON_NAME] trong nghiên cứu của bọn mình về việc lựa chọn ngành, giai đoạn c…" at bounding box center [419, 65] width 431 height 66
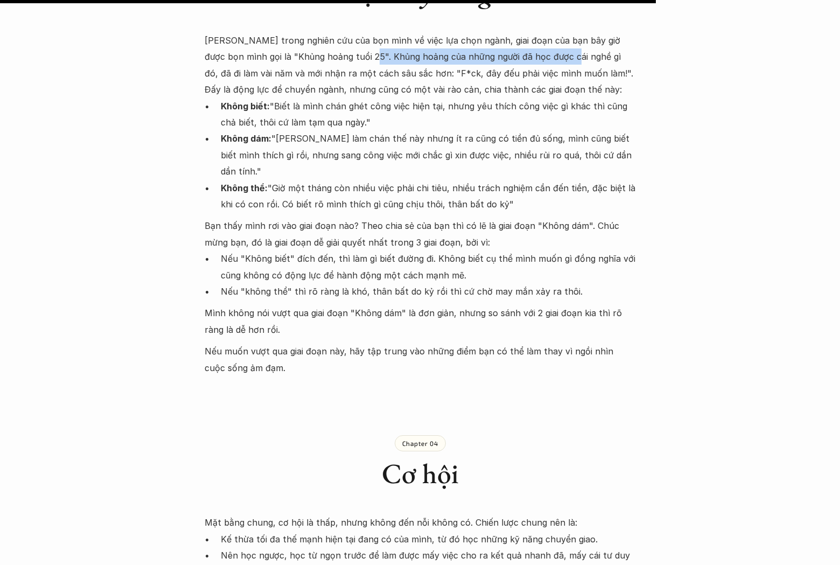
drag, startPoint x: 348, startPoint y: 38, endPoint x: 534, endPoint y: 39, distance: 186.7
click at [534, 39] on p "[PERSON_NAME] trong nghiên cứu của bọn mình về việc lựa chọn ngành, giai đoạn c…" at bounding box center [419, 65] width 431 height 66
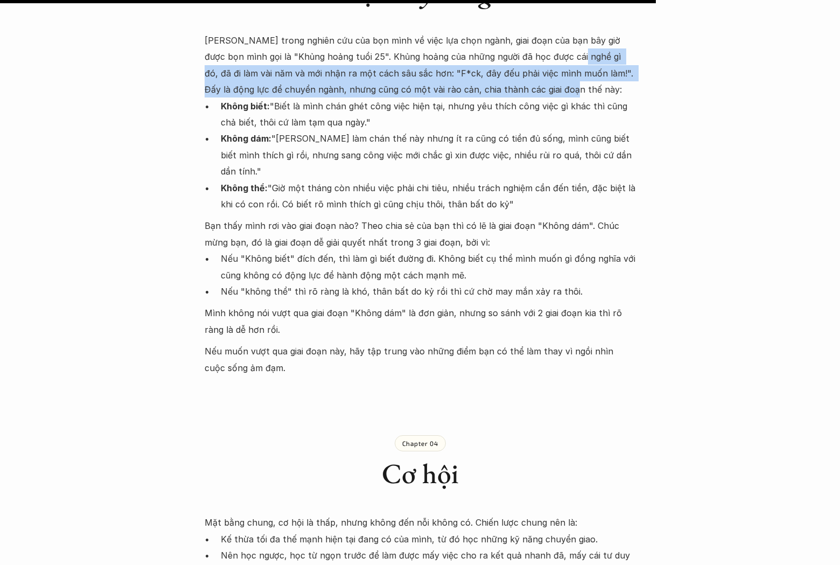
drag, startPoint x: 559, startPoint y: 41, endPoint x: 555, endPoint y: 77, distance: 36.3
click at [555, 77] on p "[PERSON_NAME] trong nghiên cứu của bọn mình về việc lựa chọn ngành, giai đoạn c…" at bounding box center [419, 65] width 431 height 66
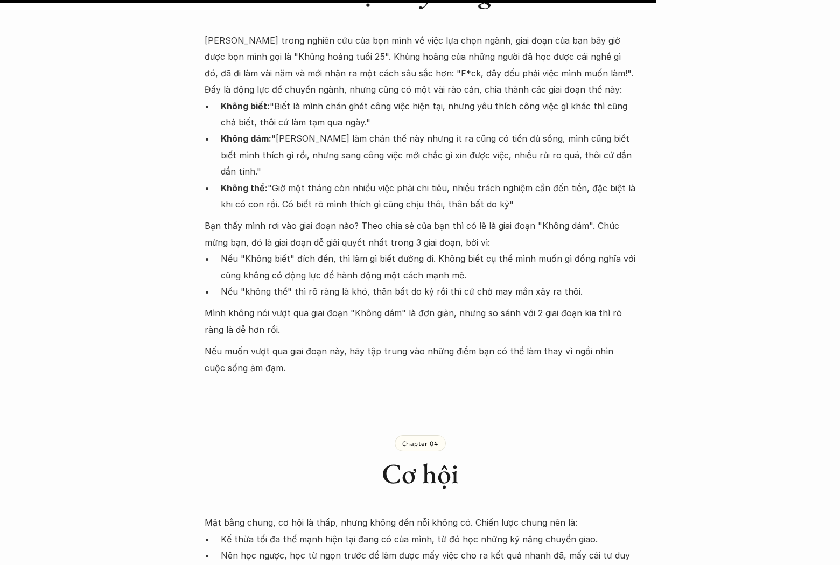
drag, startPoint x: 555, startPoint y: 77, endPoint x: 480, endPoint y: 86, distance: 75.4
click at [553, 77] on p "[PERSON_NAME] trong nghiên cứu của bọn mình về việc lựa chọn ngành, giai đoạn c…" at bounding box center [419, 65] width 431 height 66
drag, startPoint x: 277, startPoint y: 90, endPoint x: 375, endPoint y: 109, distance: 100.3
click at [375, 109] on p "Không biết: "Biết là mình chán ghét công việc hiện tại, nhưng yêu thích công vi…" at bounding box center [428, 114] width 414 height 33
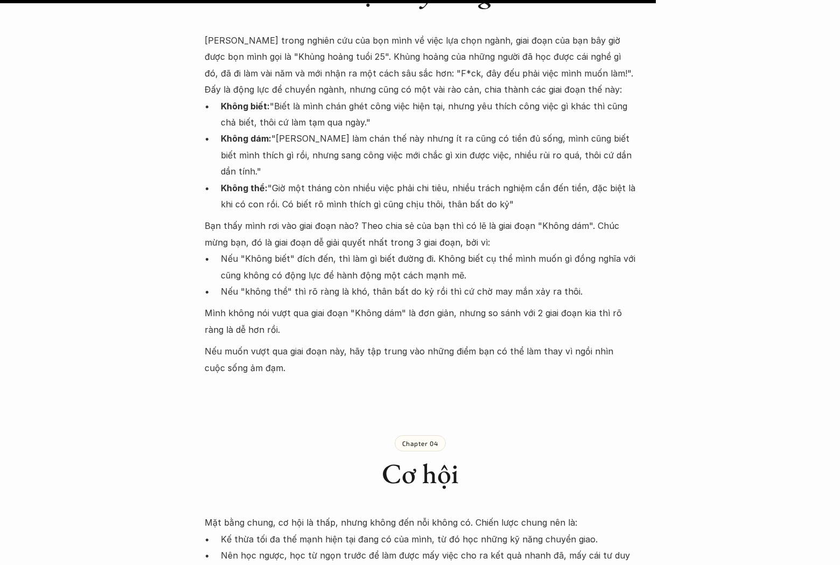
drag, startPoint x: 272, startPoint y: 83, endPoint x: 385, endPoint y: 101, distance: 115.0
click at [385, 101] on p "Không biết: "Biết là mình chán ghét công việc hiện tại, nhưng yêu thích công vi…" at bounding box center [428, 114] width 414 height 33
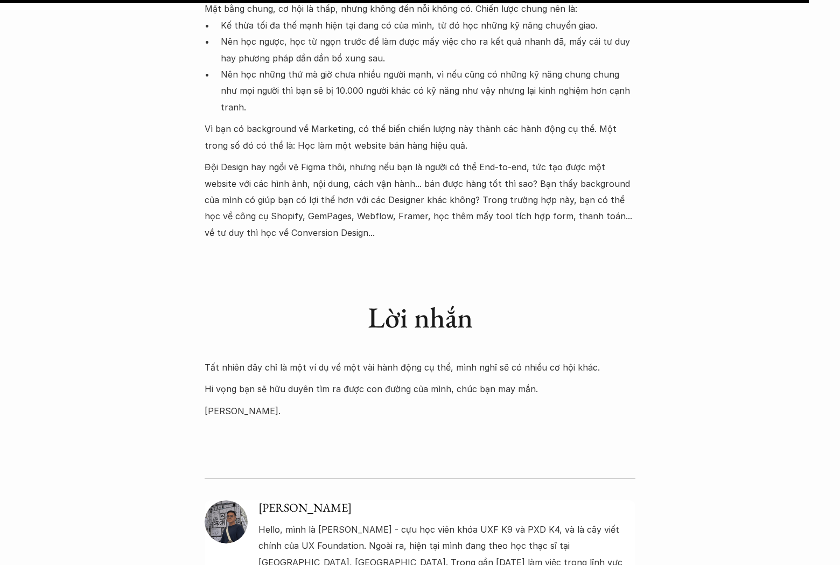
scroll to position [2723, 0]
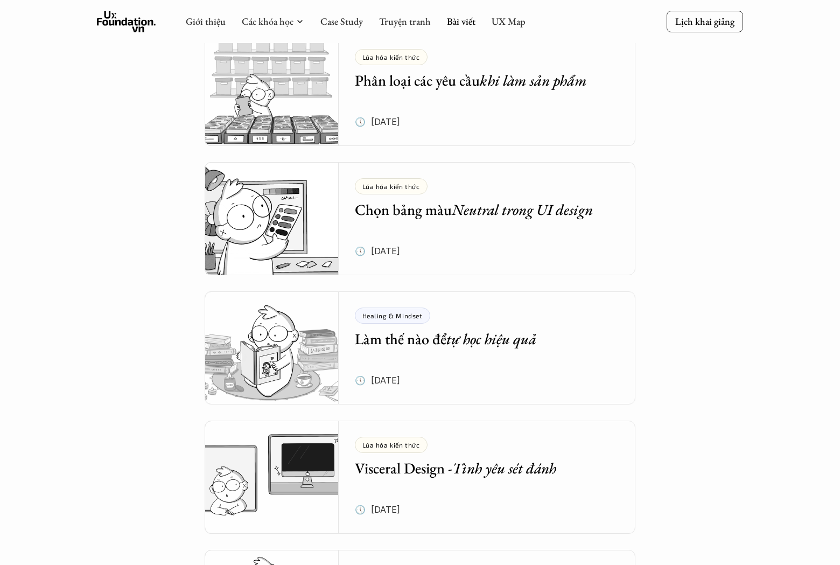
scroll to position [1371, 0]
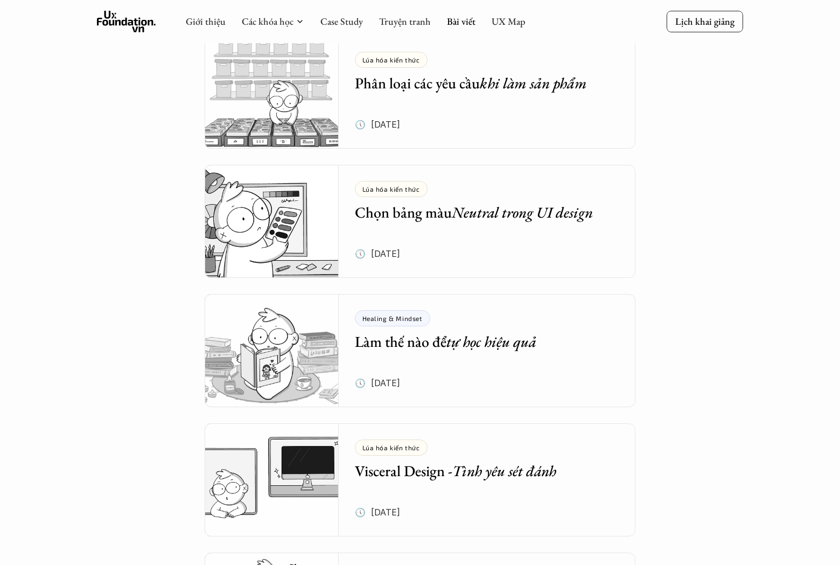
click at [469, 337] on em "tự học hiệu quả" at bounding box center [491, 341] width 90 height 19
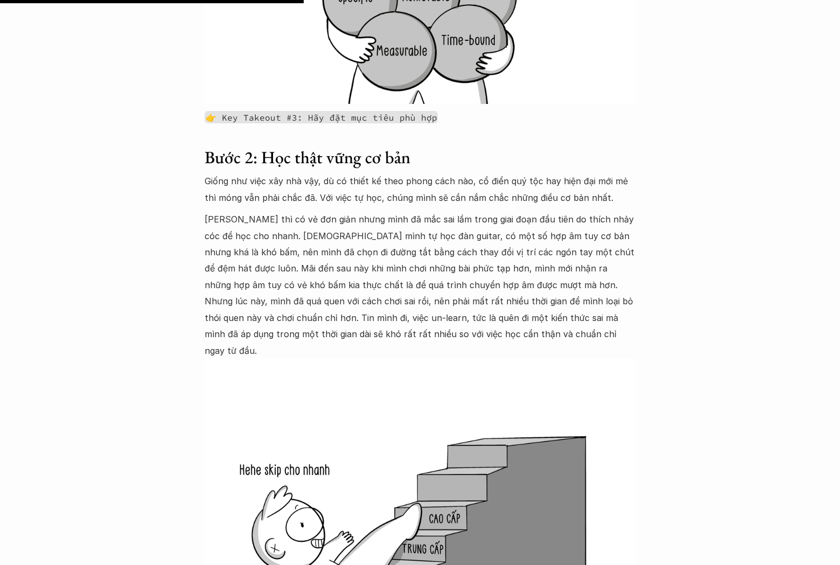
scroll to position [2900, 0]
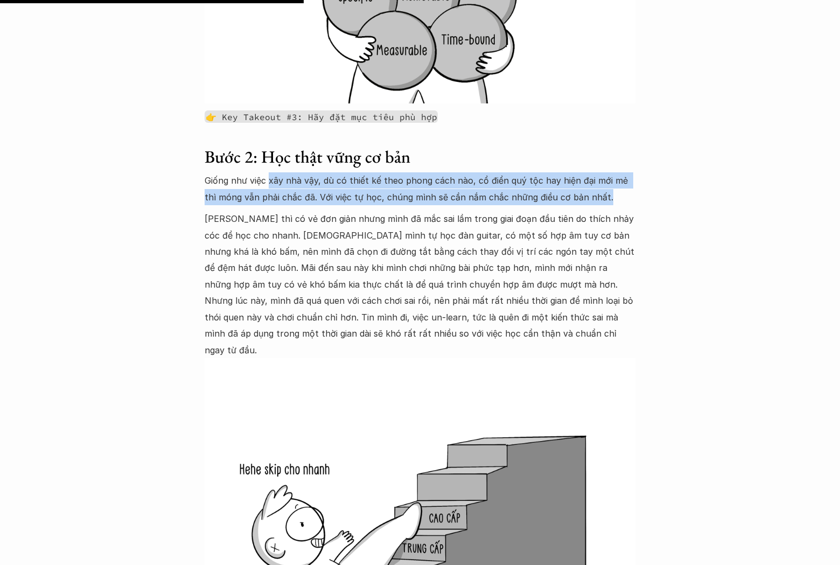
drag, startPoint x: 294, startPoint y: 94, endPoint x: 609, endPoint y: 114, distance: 314.9
click at [609, 172] on p "Giống như việc xây nhà vậy, dù có thiết kế theo phong cách nào, cổ điển quý tộc…" at bounding box center [419, 188] width 431 height 33
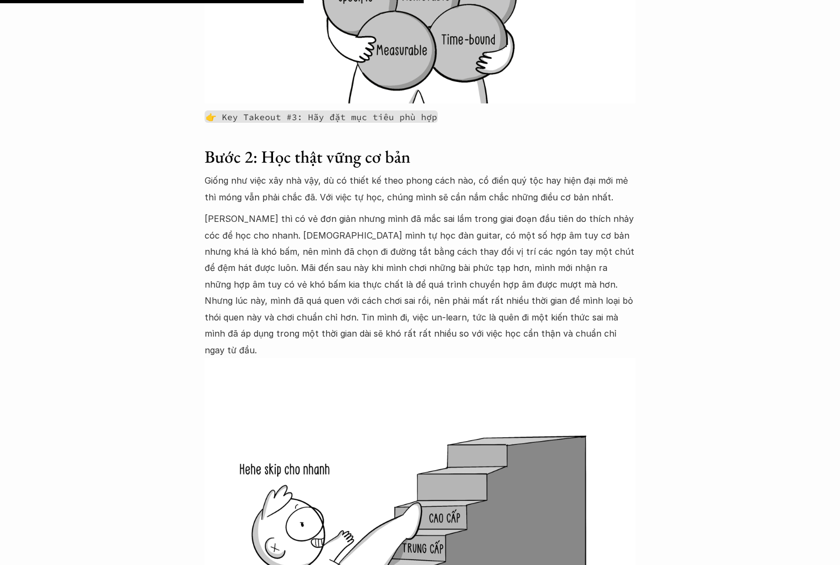
click at [609, 172] on p "Giống như việc xây nhà vậy, dù có thiết kế theo phong cách nào, cổ điển quý tộc…" at bounding box center [419, 188] width 431 height 33
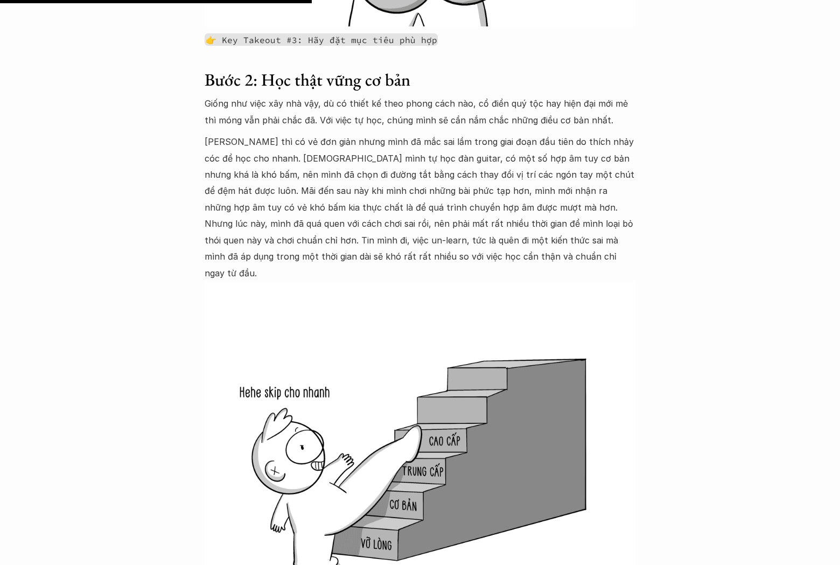
scroll to position [2977, 0]
drag, startPoint x: 499, startPoint y: 58, endPoint x: 582, endPoint y: 62, distance: 83.5
click at [582, 133] on p "[PERSON_NAME] thì có vẻ đơn giản nhưng mình đã mắc sai lầm trong giai đoạn đầu …" at bounding box center [419, 206] width 431 height 147
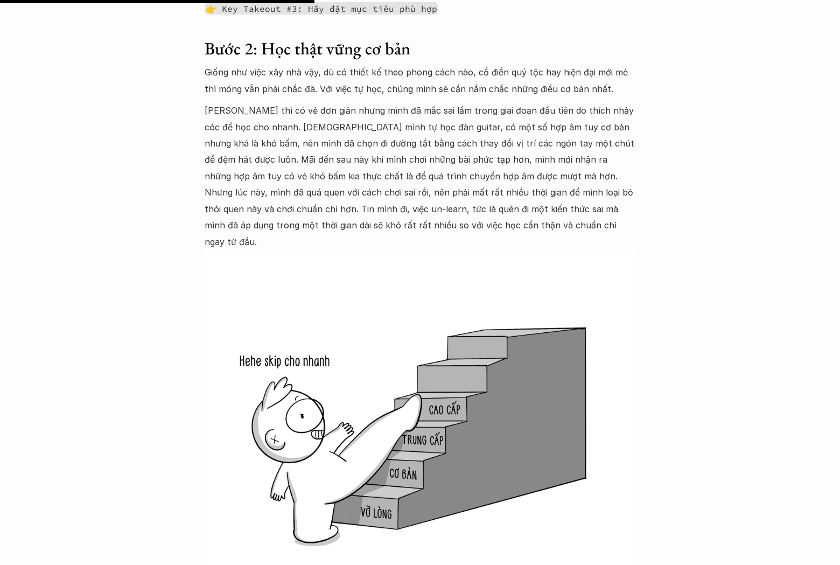
scroll to position [3012, 0]
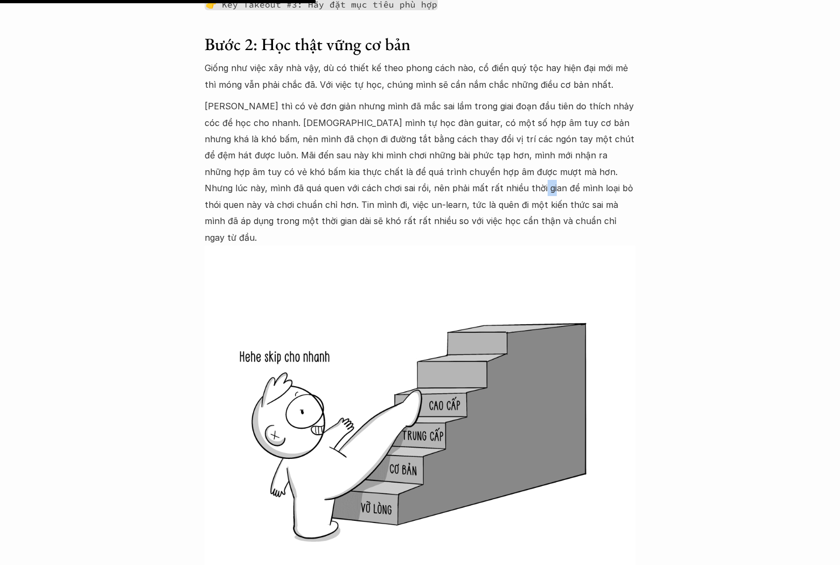
drag, startPoint x: 410, startPoint y: 114, endPoint x: 480, endPoint y: 119, distance: 70.7
click at [461, 117] on p "[PERSON_NAME] thì có vẻ đơn giản nhưng mình đã mắc sai lầm trong giai đoạn đầu …" at bounding box center [419, 171] width 431 height 147
click at [492, 121] on p "[PERSON_NAME] thì có vẻ đơn giản nhưng mình đã mắc sai lầm trong giai đoạn đầu …" at bounding box center [419, 171] width 431 height 147
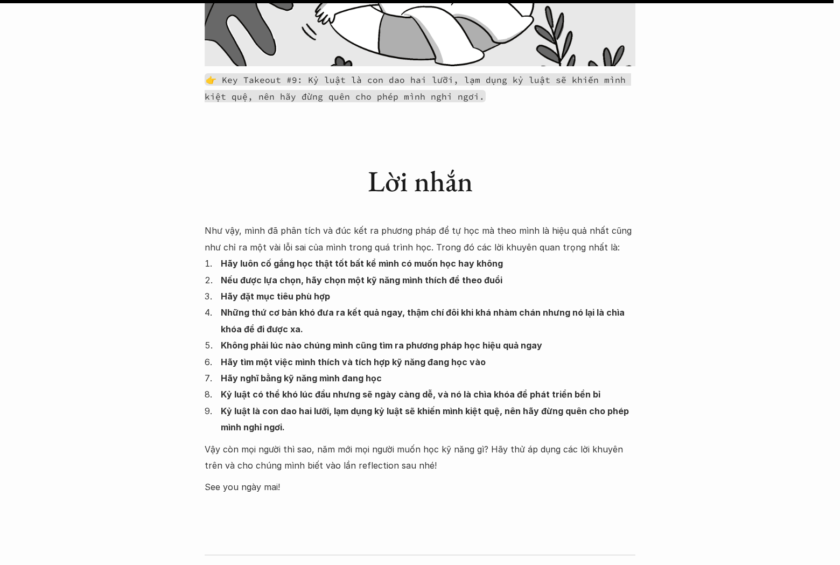
scroll to position [7962, 0]
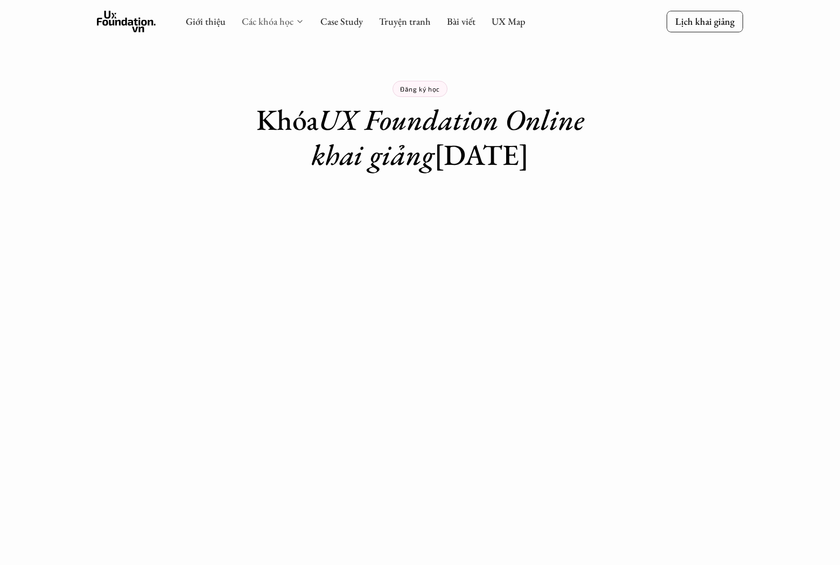
click at [280, 25] on link "Các khóa học" at bounding box center [268, 21] width 52 height 12
click at [721, 11] on link "Lịch khai giảng" at bounding box center [704, 21] width 76 height 21
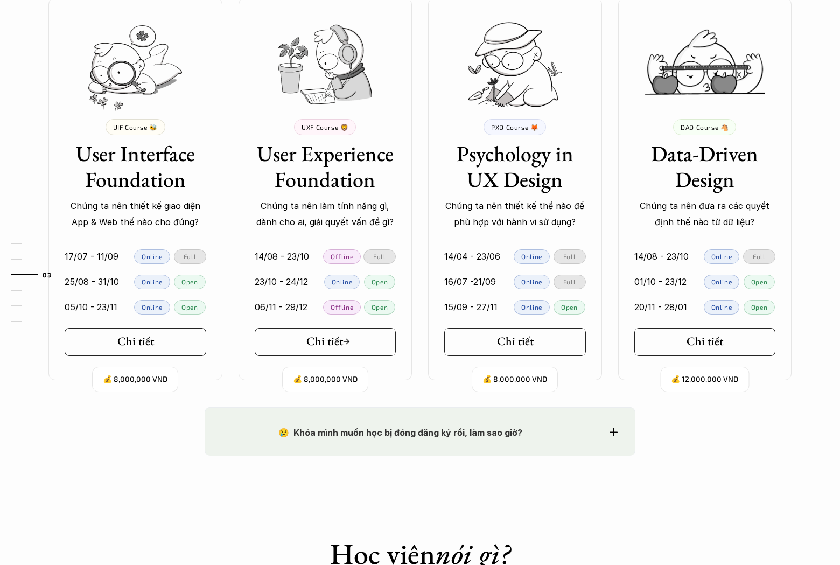
scroll to position [1008, 0]
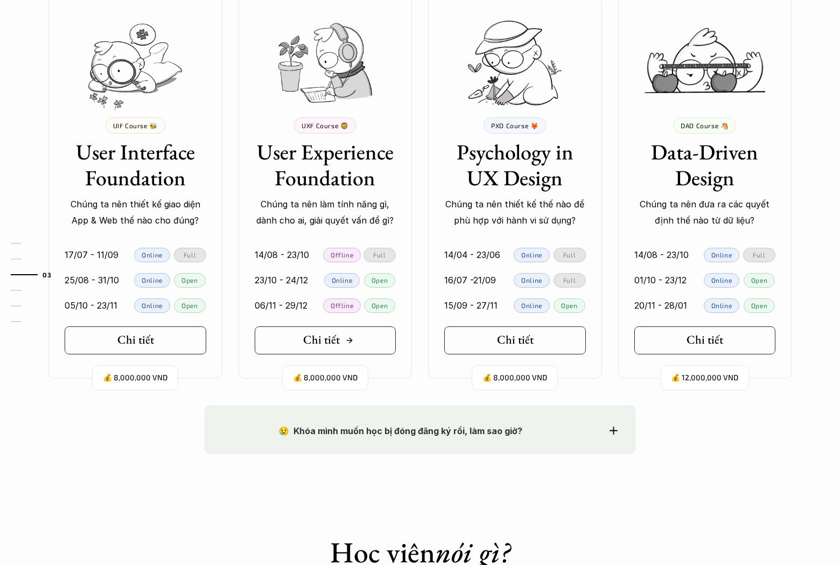
click at [353, 340] on link "Chi tiết" at bounding box center [326, 340] width 142 height 28
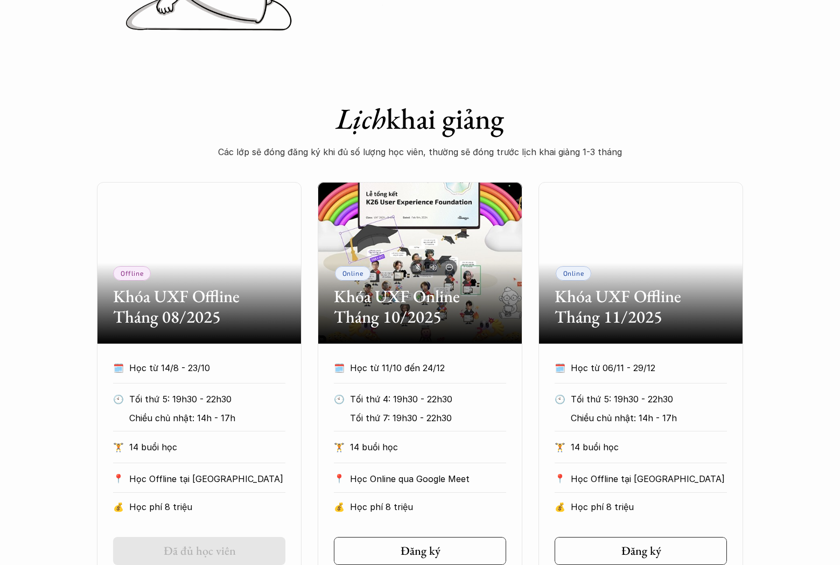
scroll to position [359, 0]
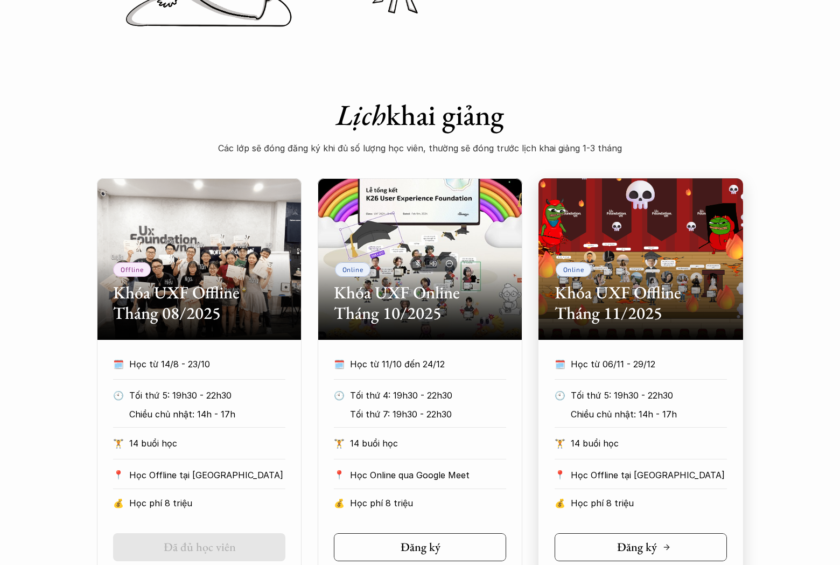
click at [632, 541] on h5 "Đăng ký" at bounding box center [637, 547] width 40 height 14
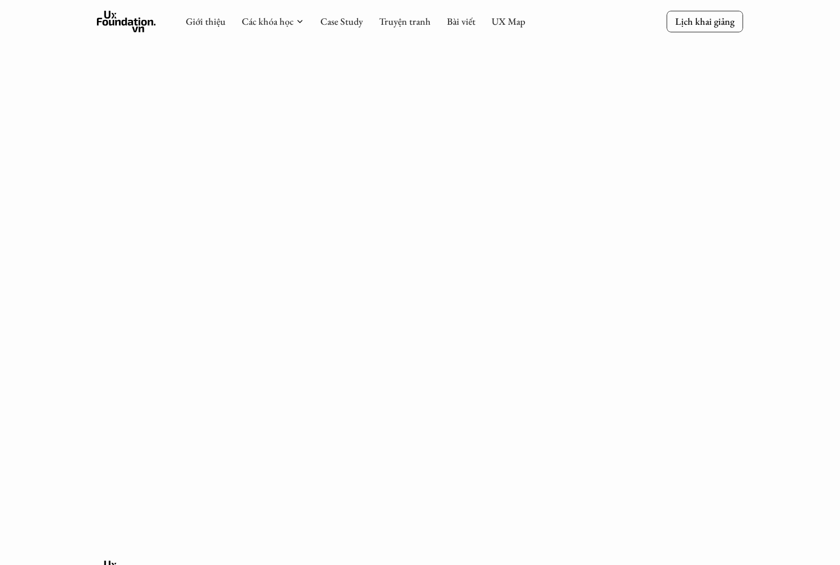
scroll to position [1503, 0]
